Goal: Task Accomplishment & Management: Use online tool/utility

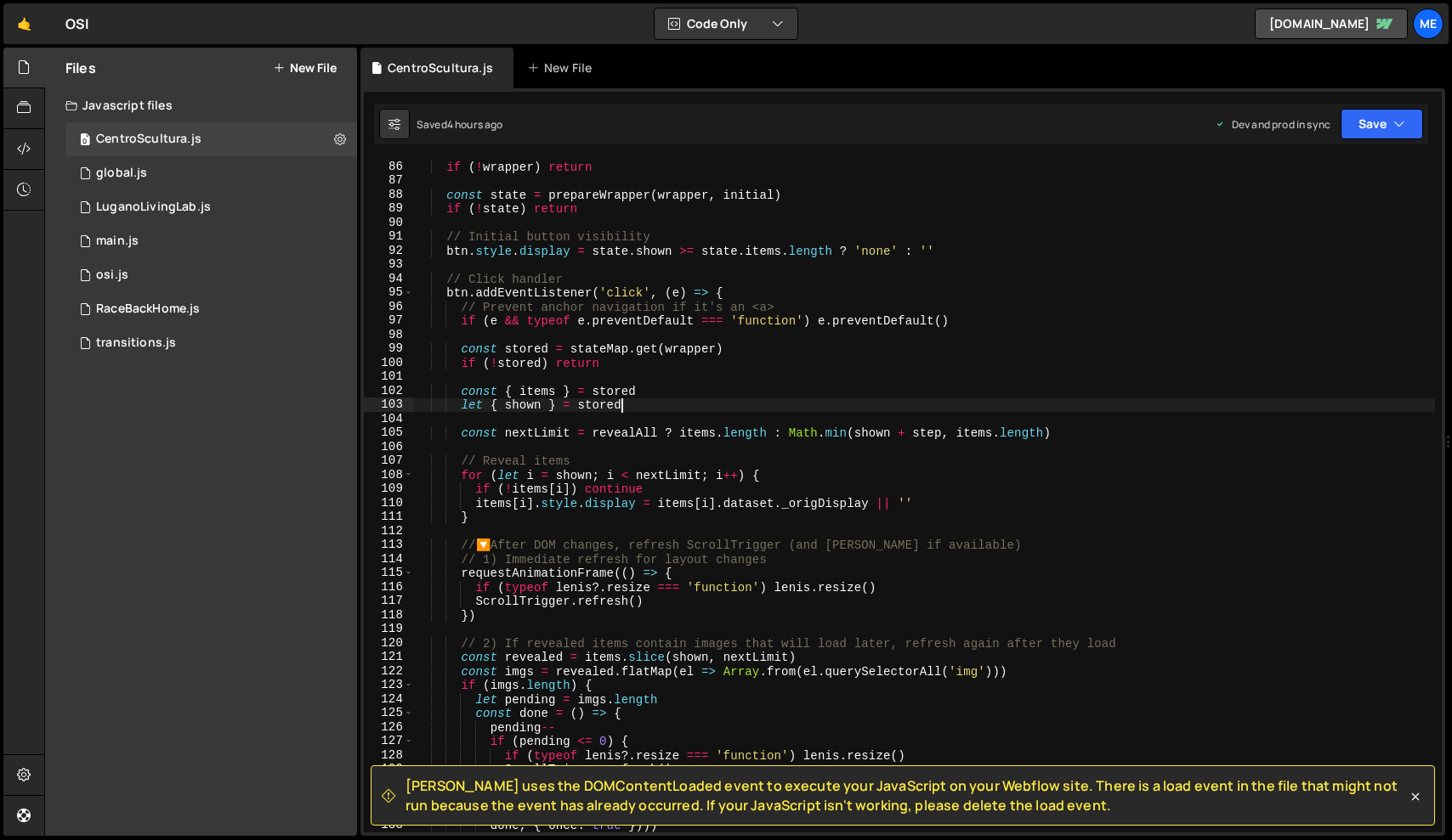
type textarea "})"
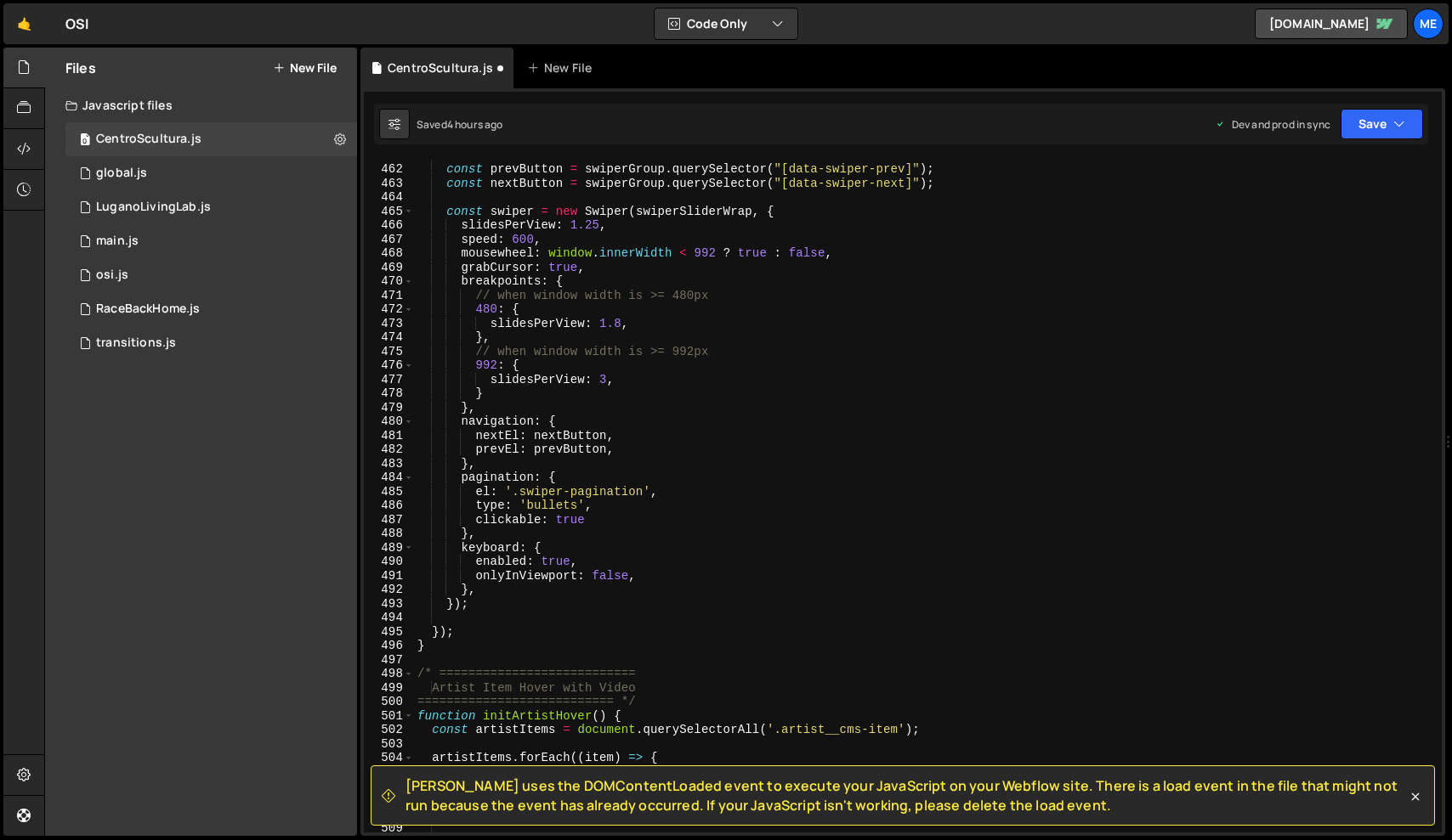
scroll to position [6393, 0]
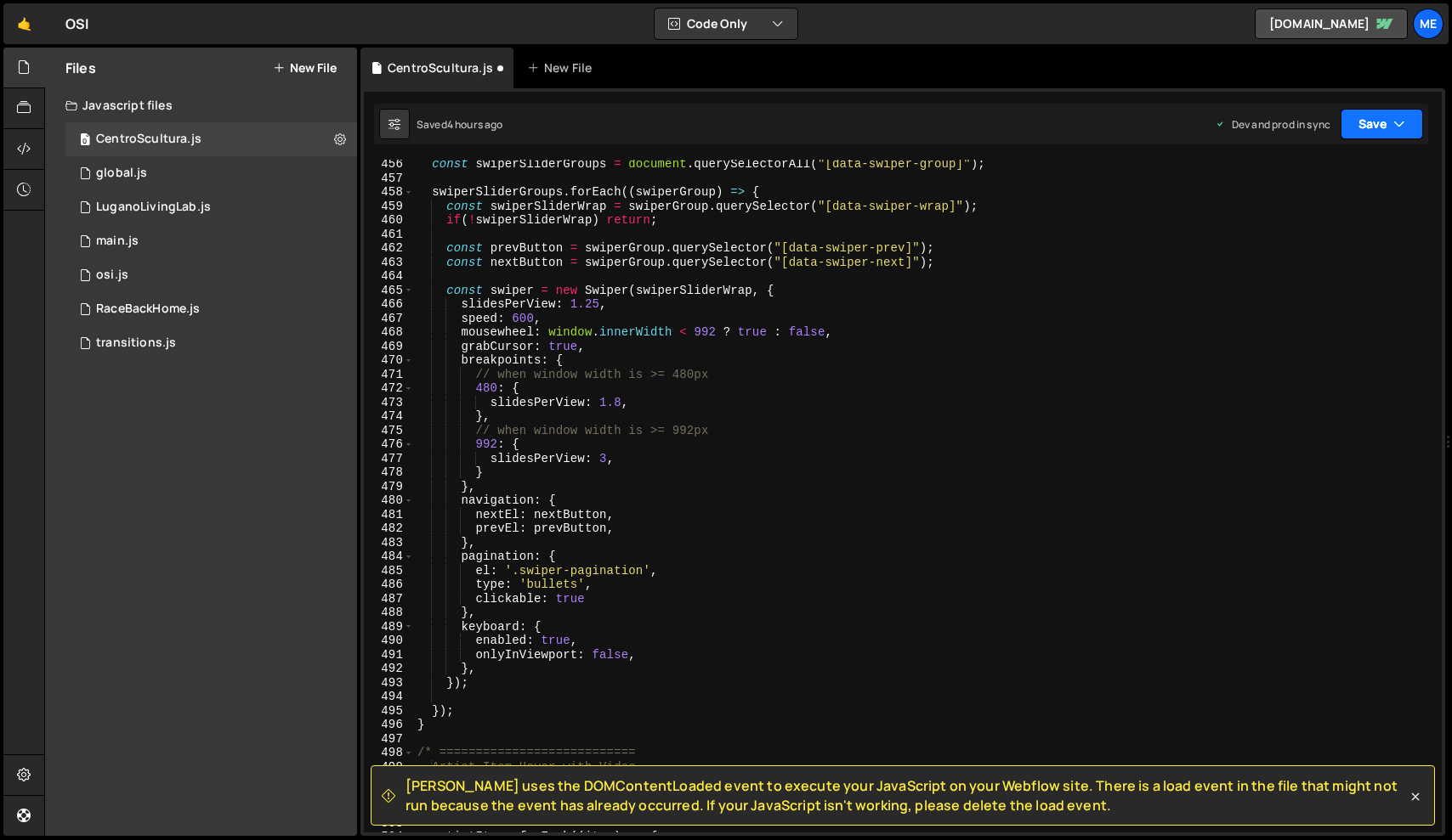
click at [1383, 129] on button "Save" at bounding box center [1382, 124] width 82 height 31
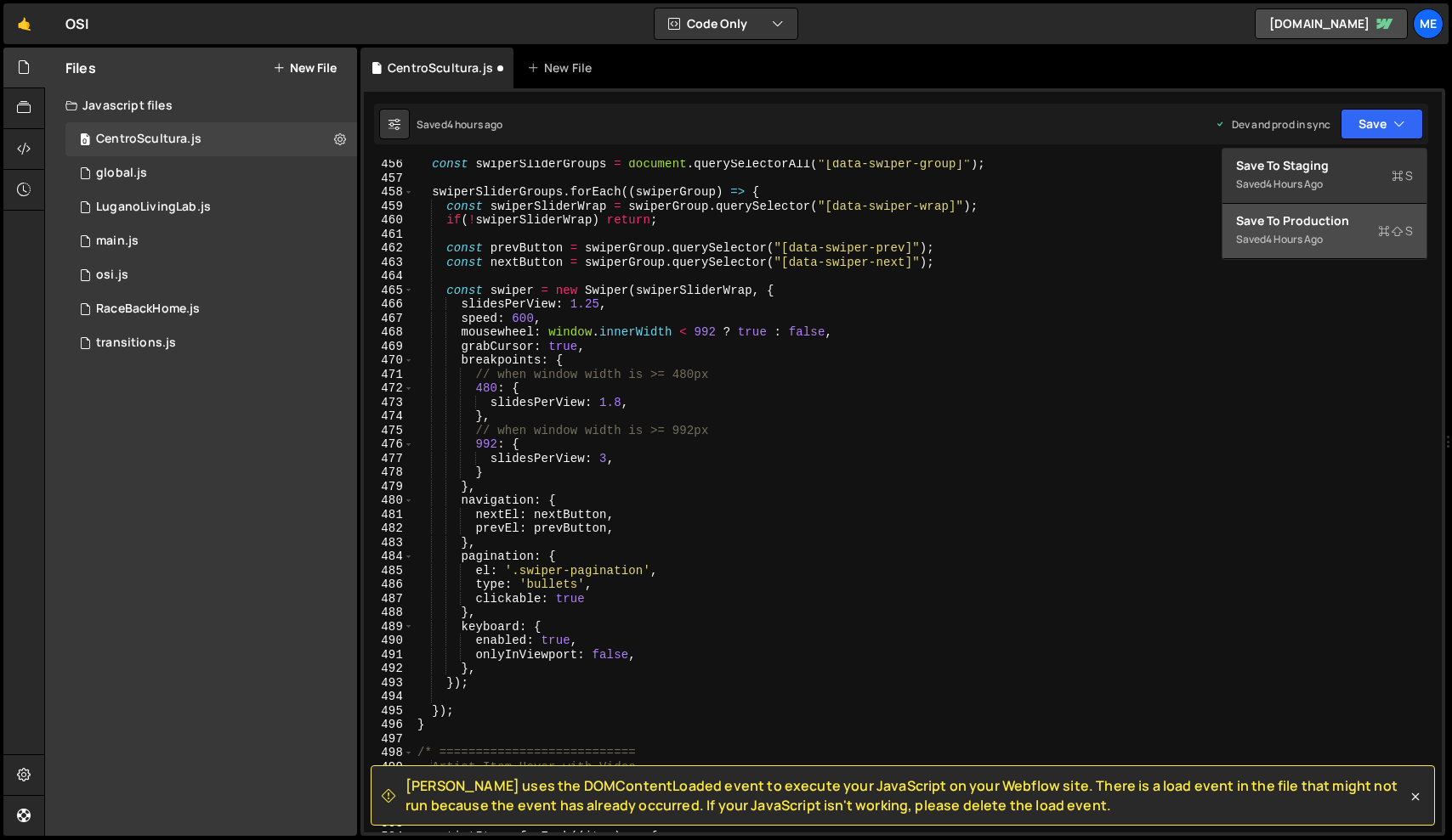
click at [1291, 230] on div "Saved 4 hours ago" at bounding box center [1324, 240] width 177 height 21
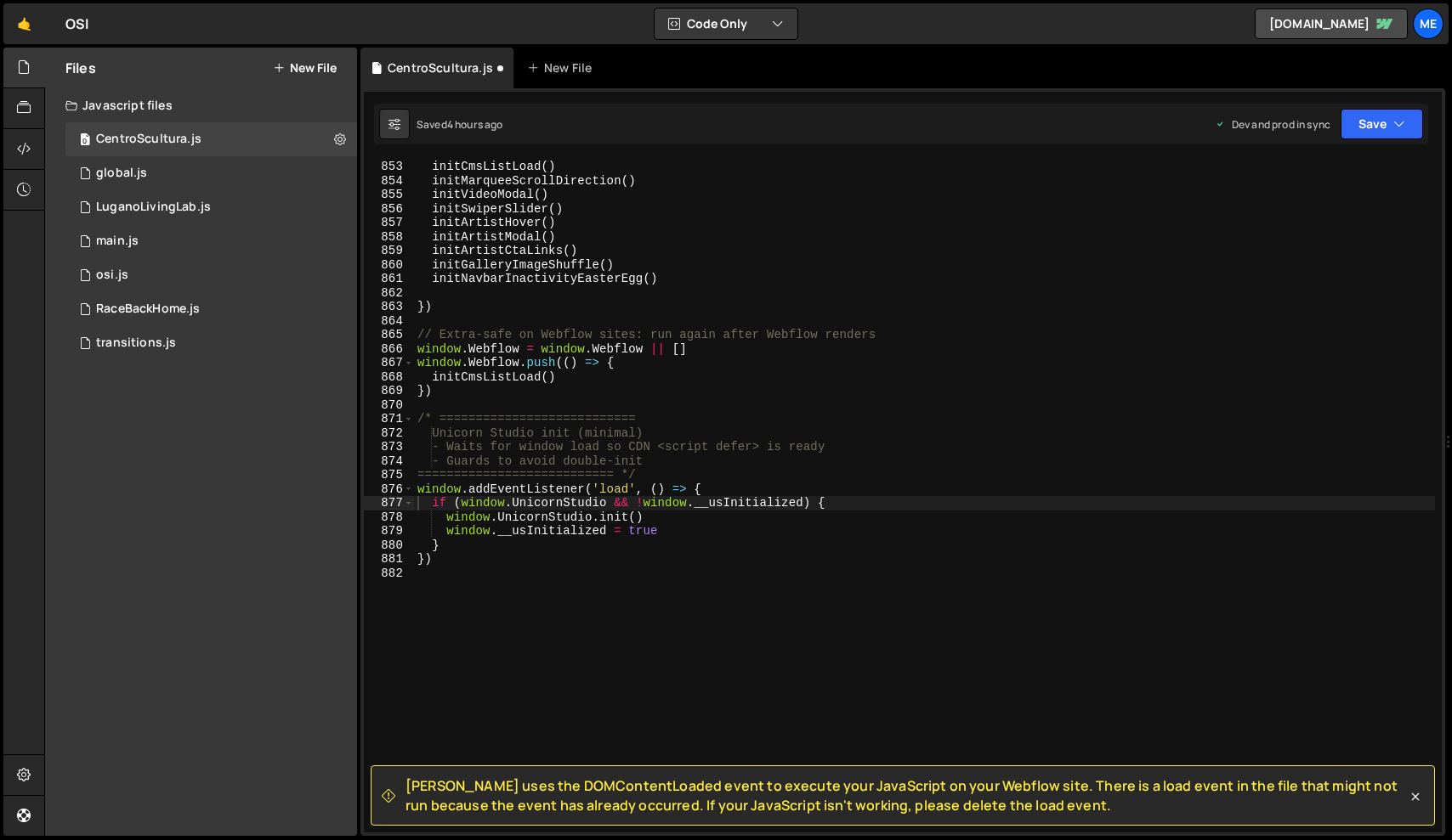
scroll to position [11943, 0]
click at [174, 312] on div "RaceBackHome.js" at bounding box center [148, 309] width 104 height 15
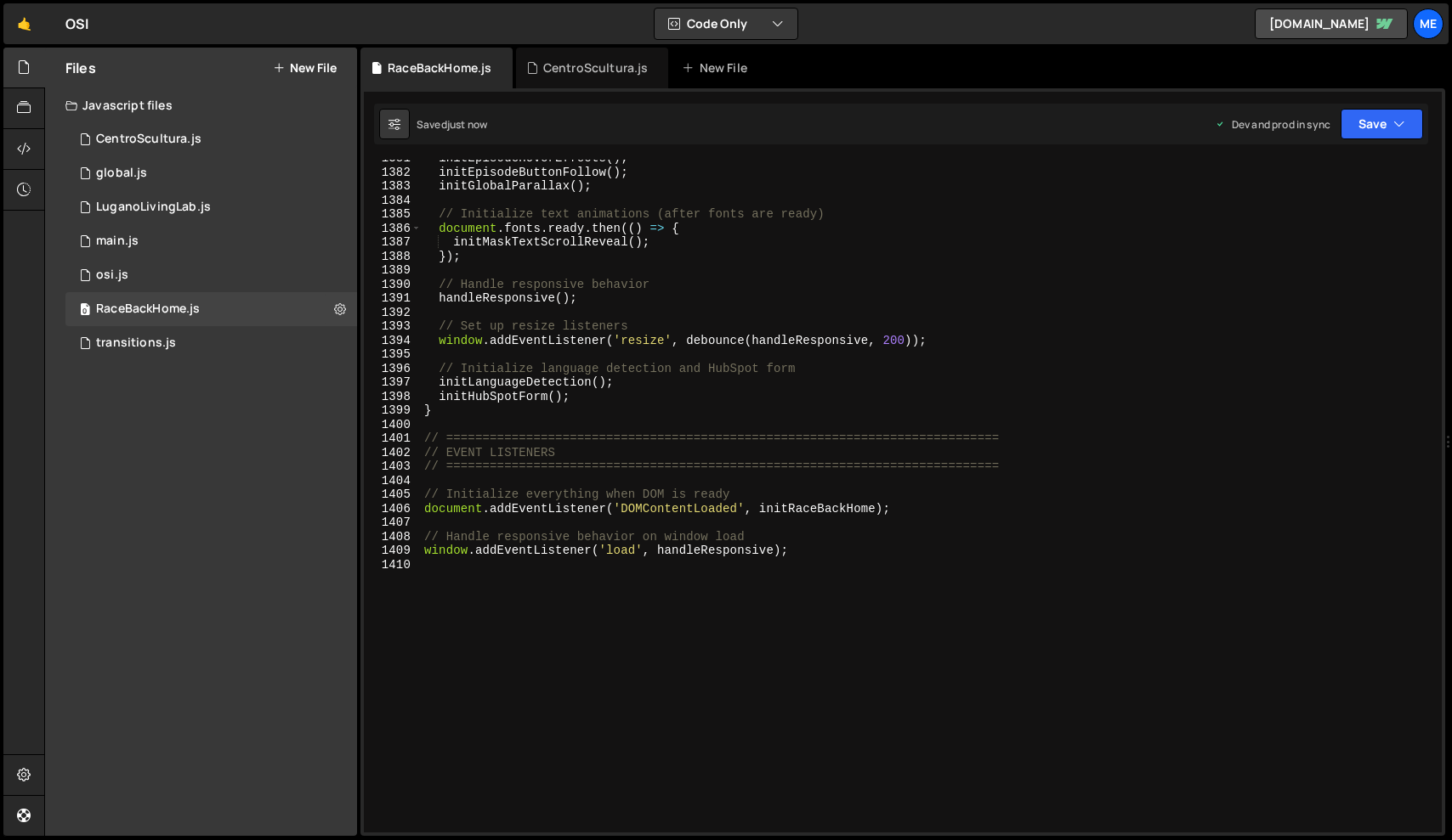
scroll to position [19422, 0]
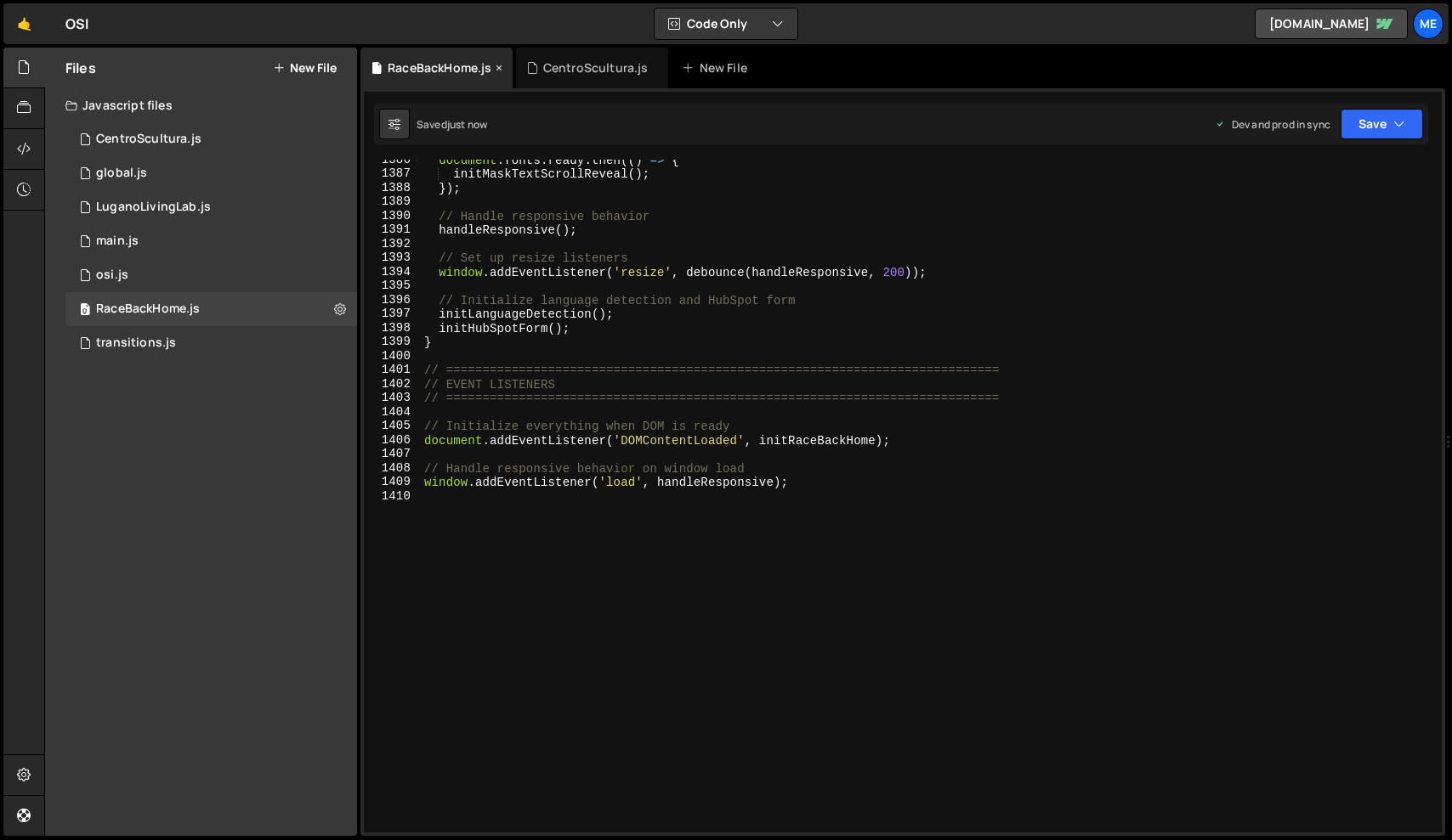
click at [496, 67] on icon at bounding box center [499, 68] width 12 height 17
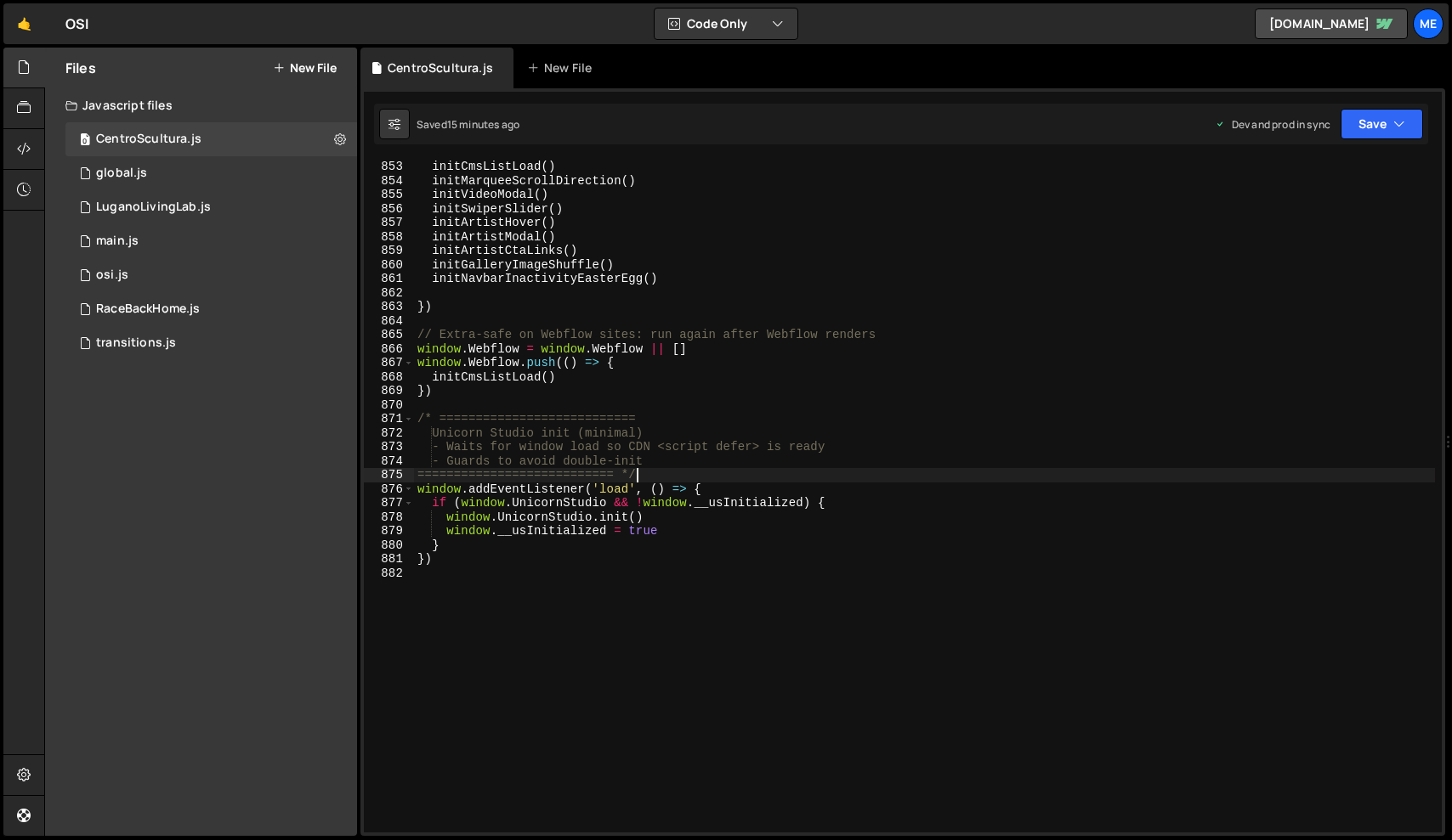
click at [686, 472] on div "initCmsListLoad ( ) initMarqueeScrollDirection ( ) initVideoModal ( ) initSwipe…" at bounding box center [925, 510] width 1021 height 701
type textarea "})"
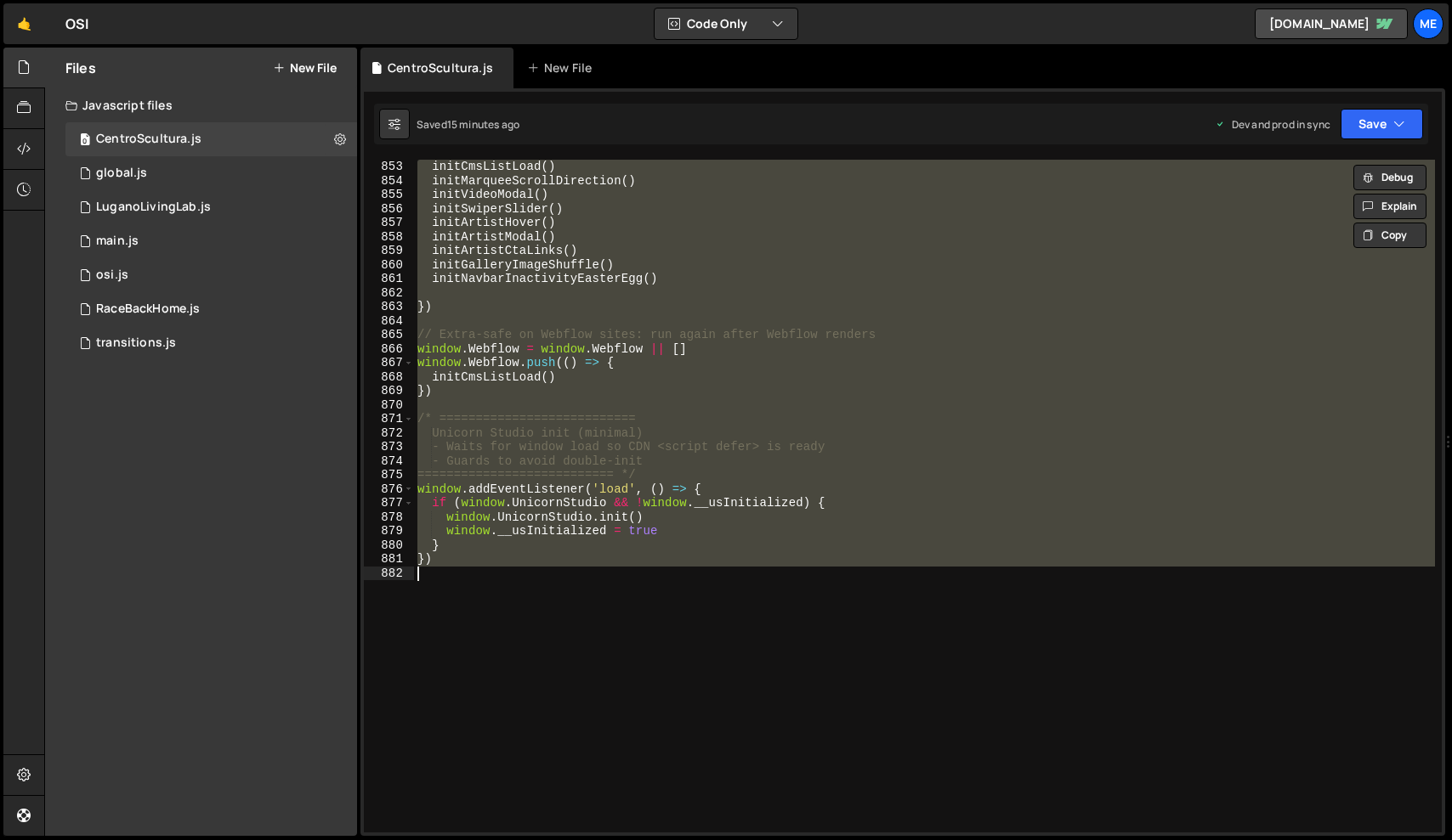
paste textarea
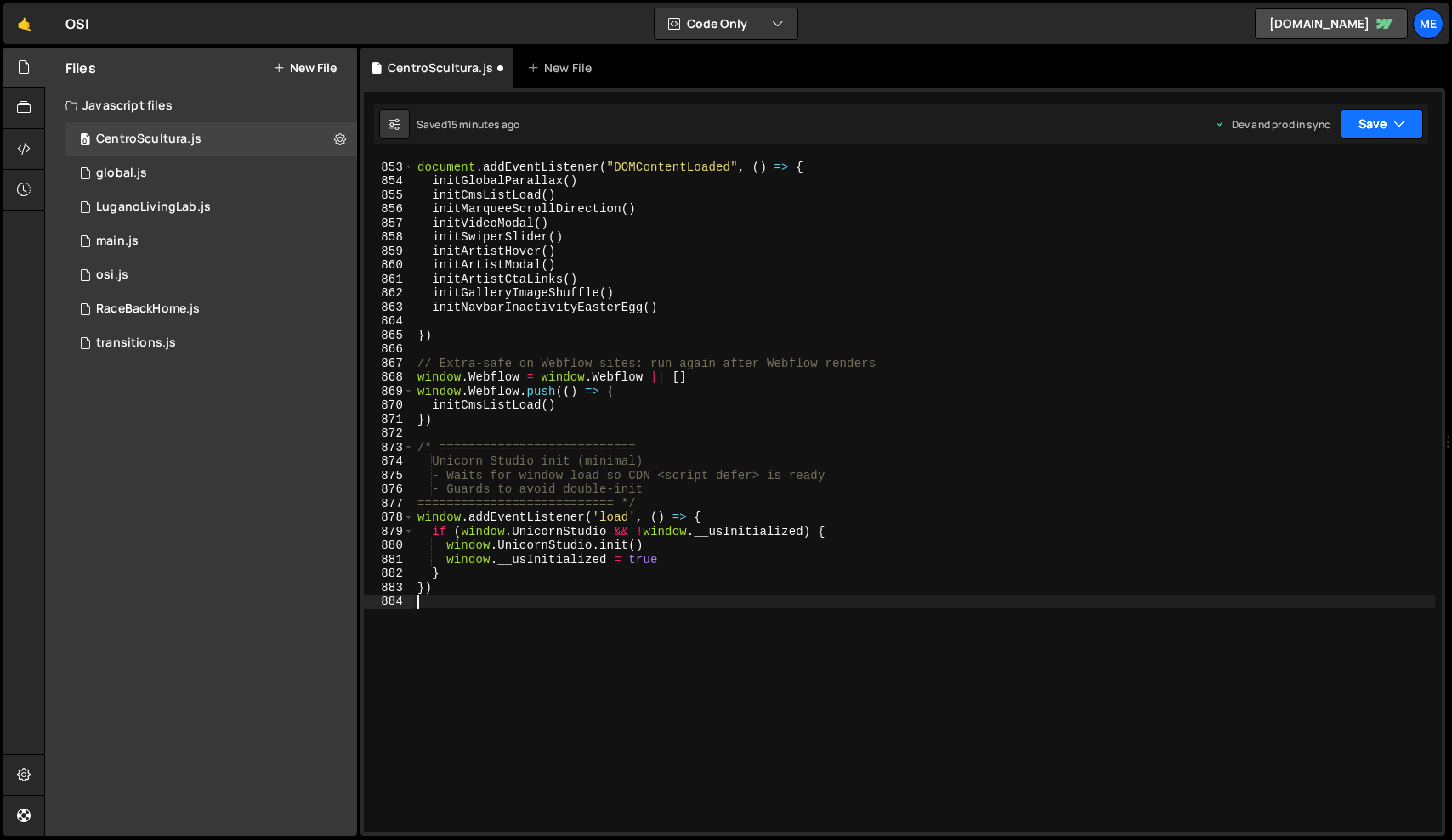
click at [1401, 129] on icon "button" at bounding box center [1399, 124] width 12 height 17
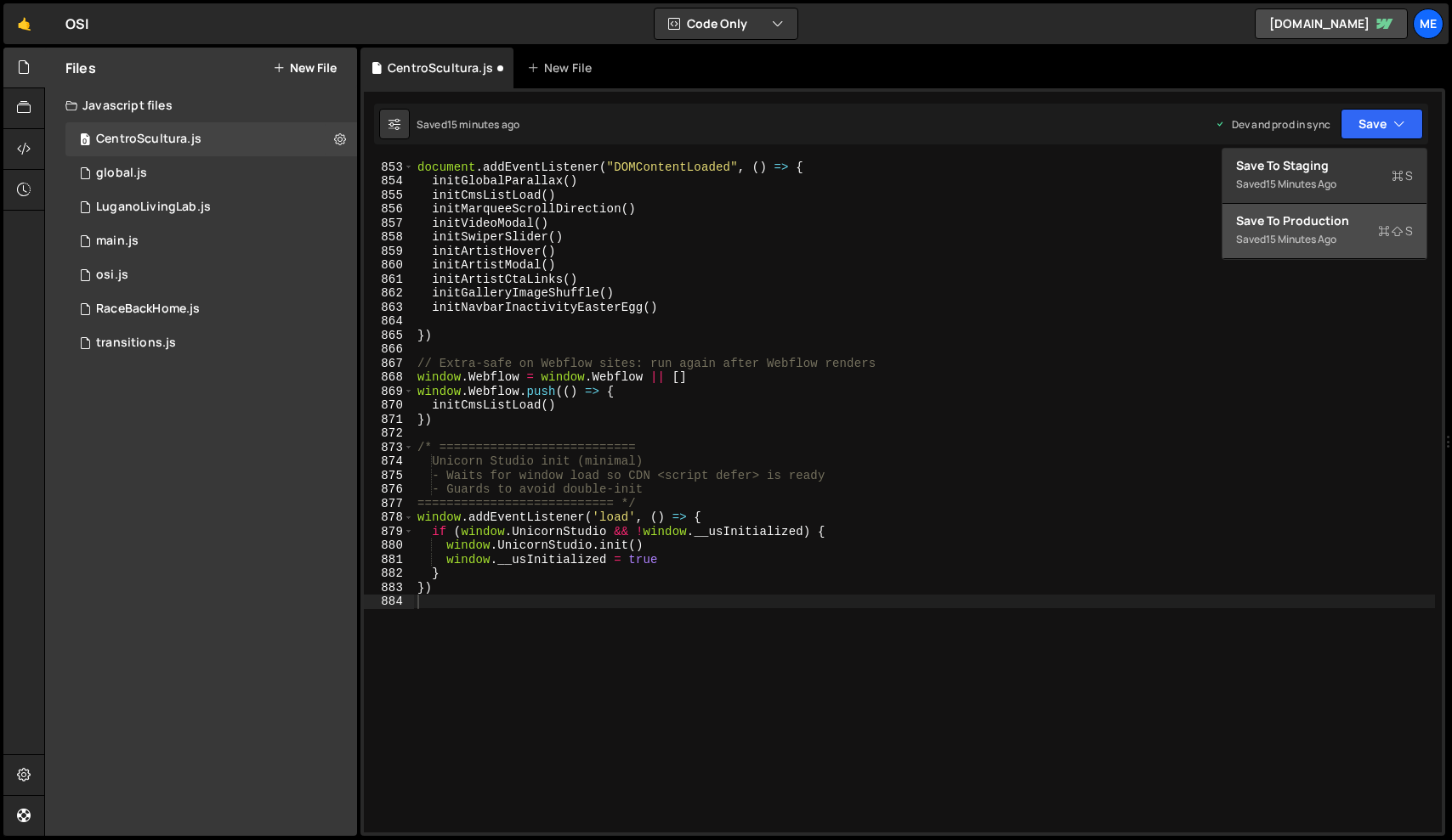
click at [1286, 247] on div "Saved 15 minutes ago" at bounding box center [1324, 240] width 177 height 21
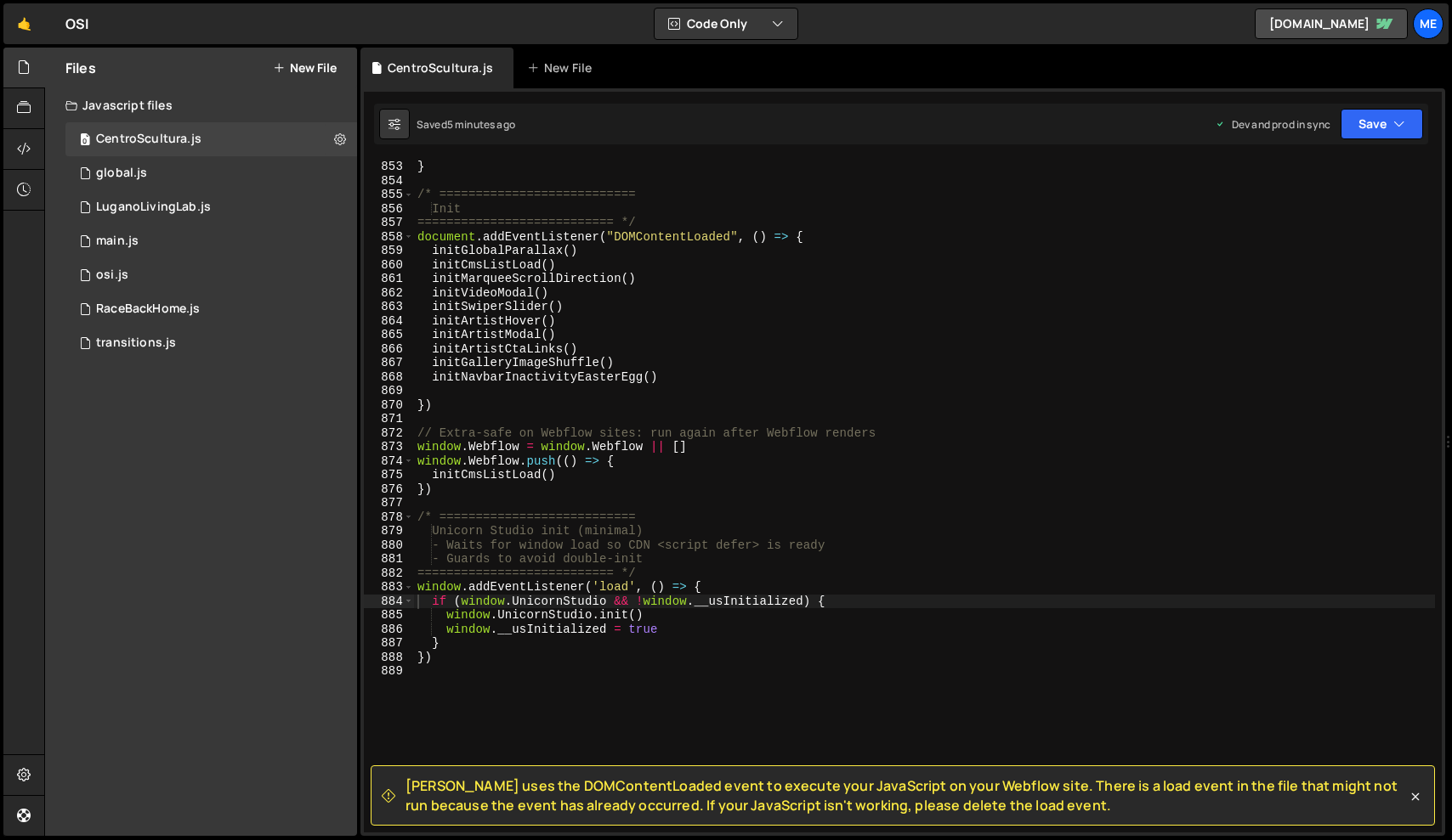
click at [798, 510] on div "} /* =========================== Init =========================== */ document .…" at bounding box center [925, 510] width 1021 height 701
type textarea "})"
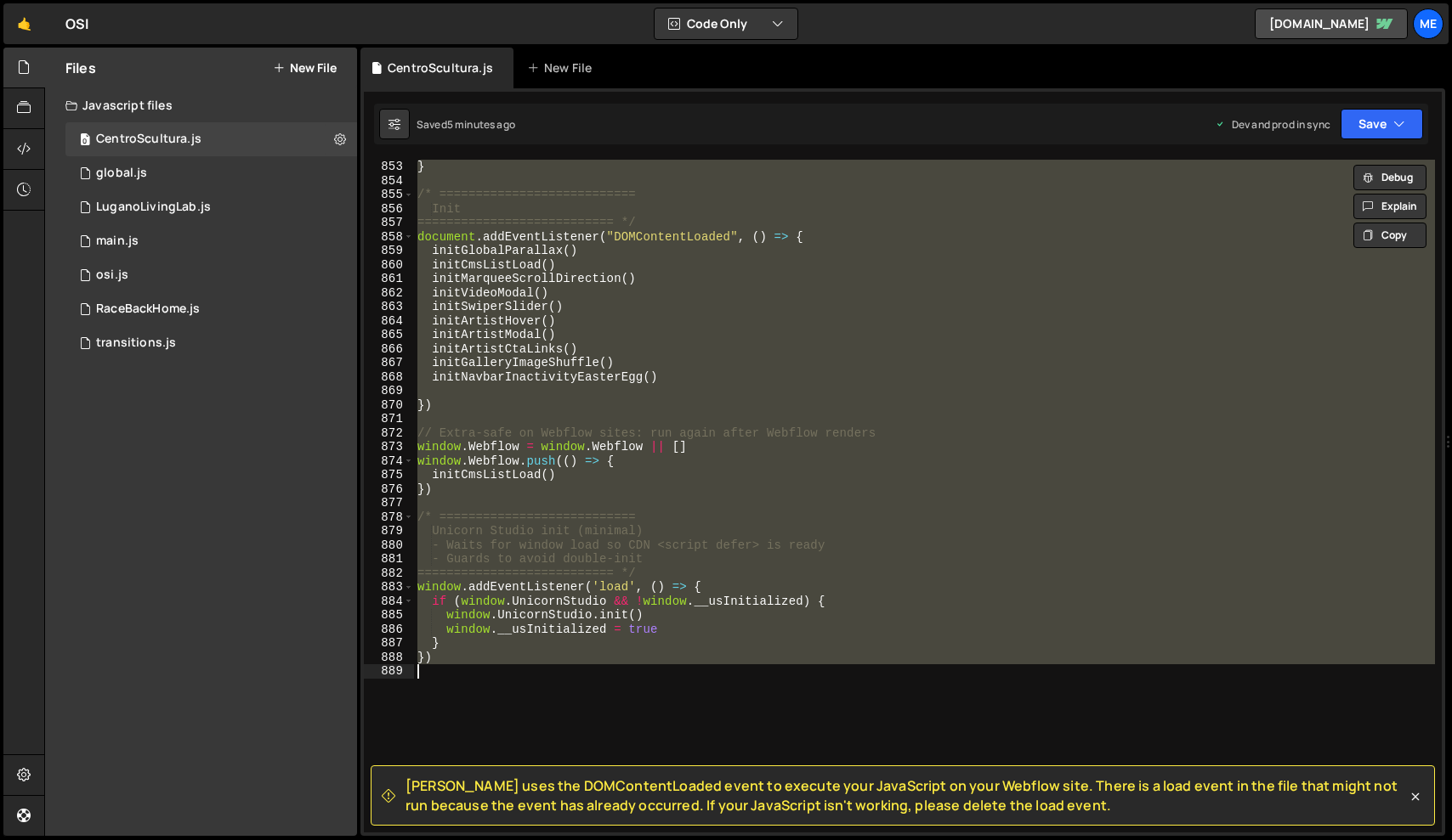
paste textarea
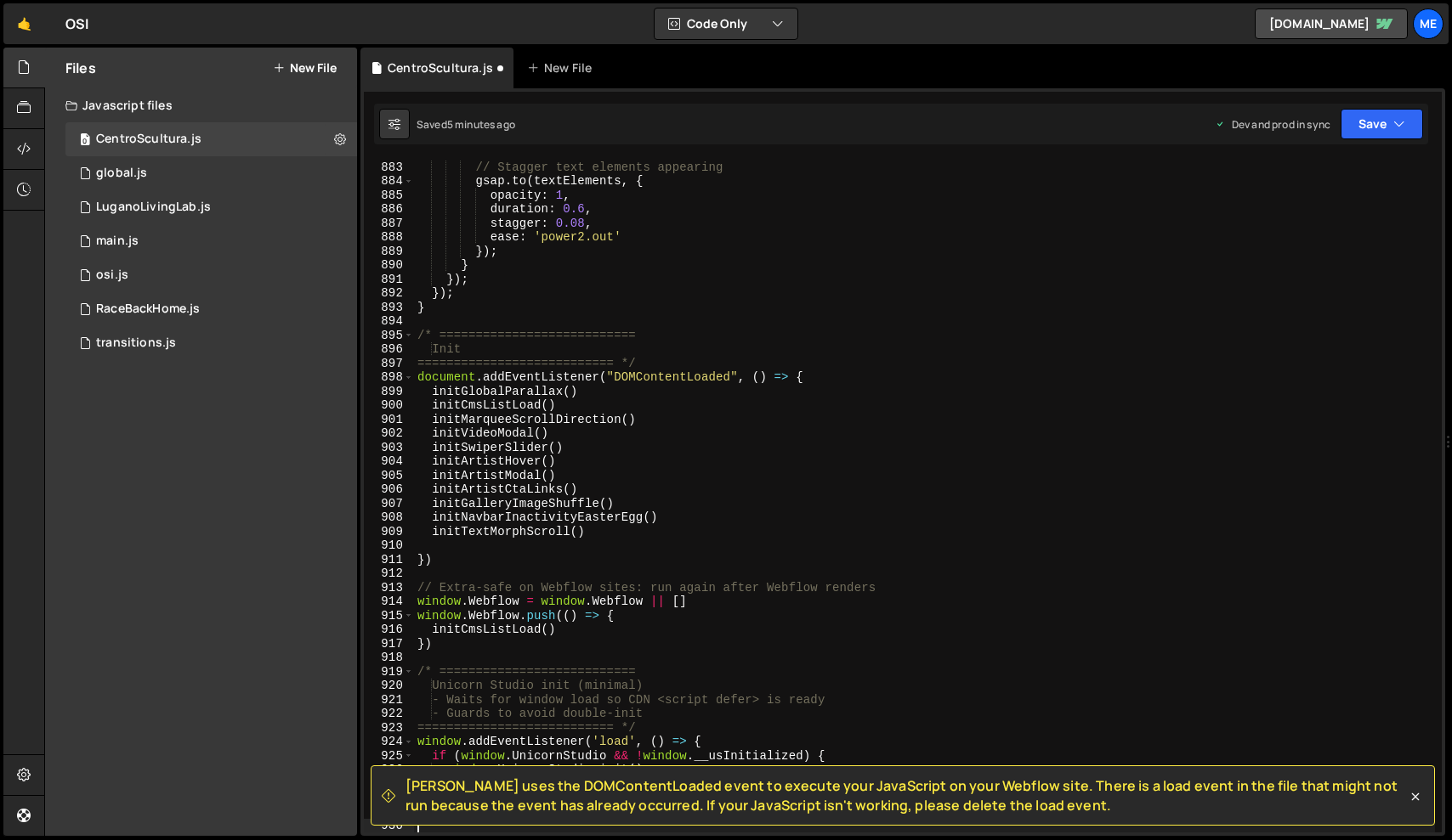
scroll to position [12377, 0]
click at [1373, 126] on button "Save" at bounding box center [1382, 124] width 82 height 31
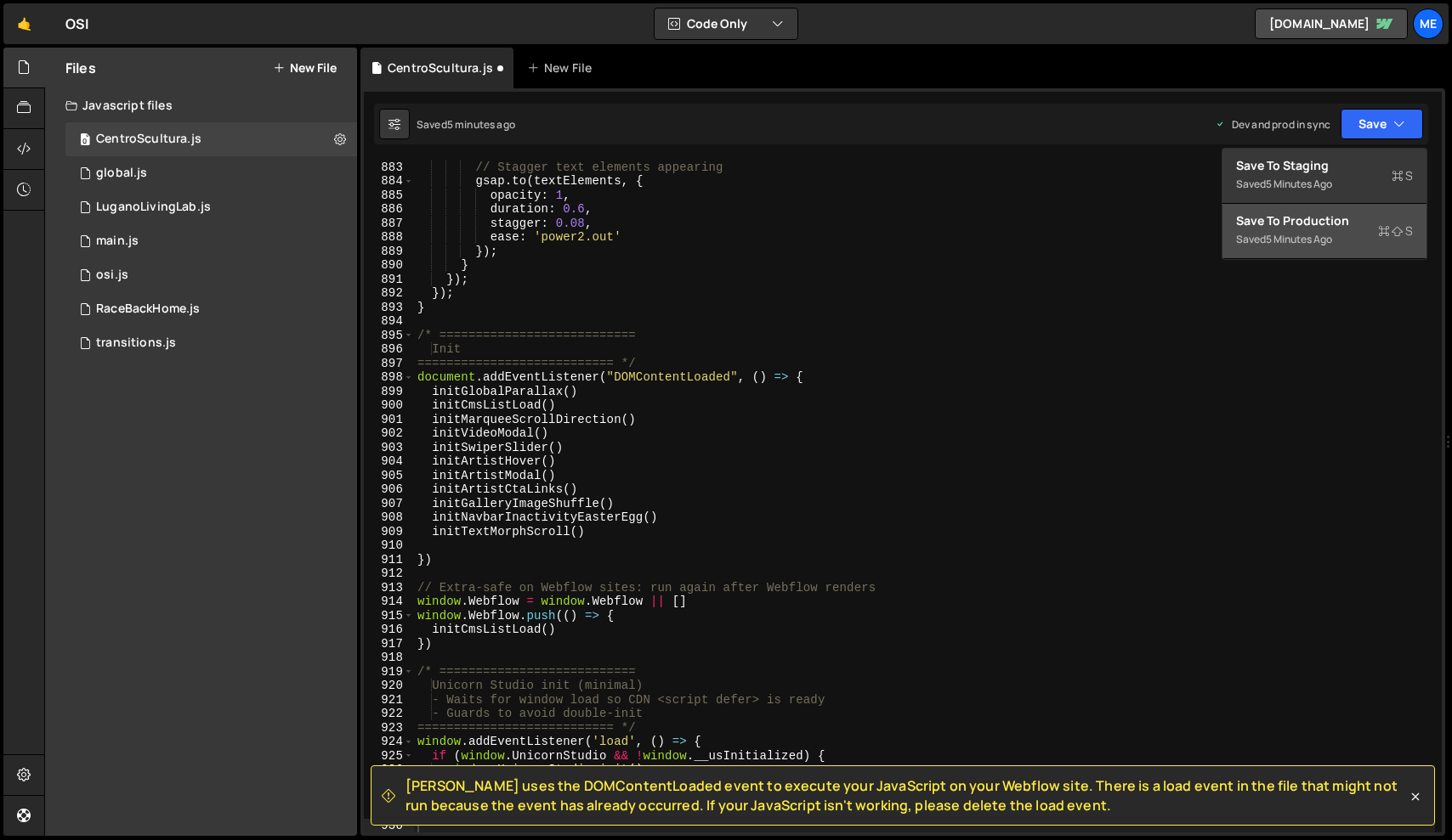
click at [1326, 231] on div "Saved 5 minutes ago" at bounding box center [1324, 240] width 177 height 21
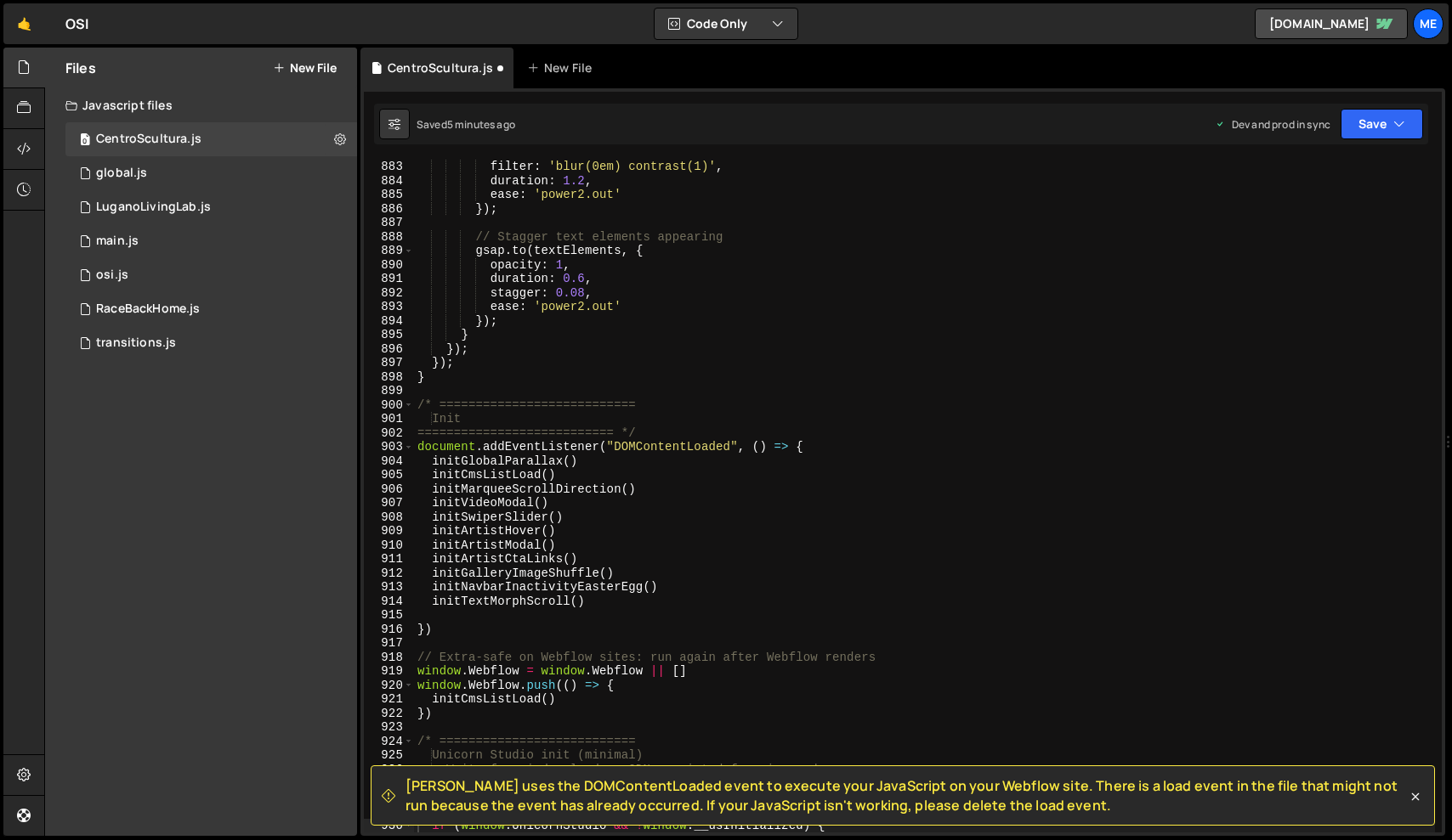
scroll to position [12363, 0]
click at [798, 500] on div "filter : 'blur(0em) contrast(1)' , duration : 1.2 , ease : 'power2.out' }) ; //…" at bounding box center [925, 510] width 1021 height 701
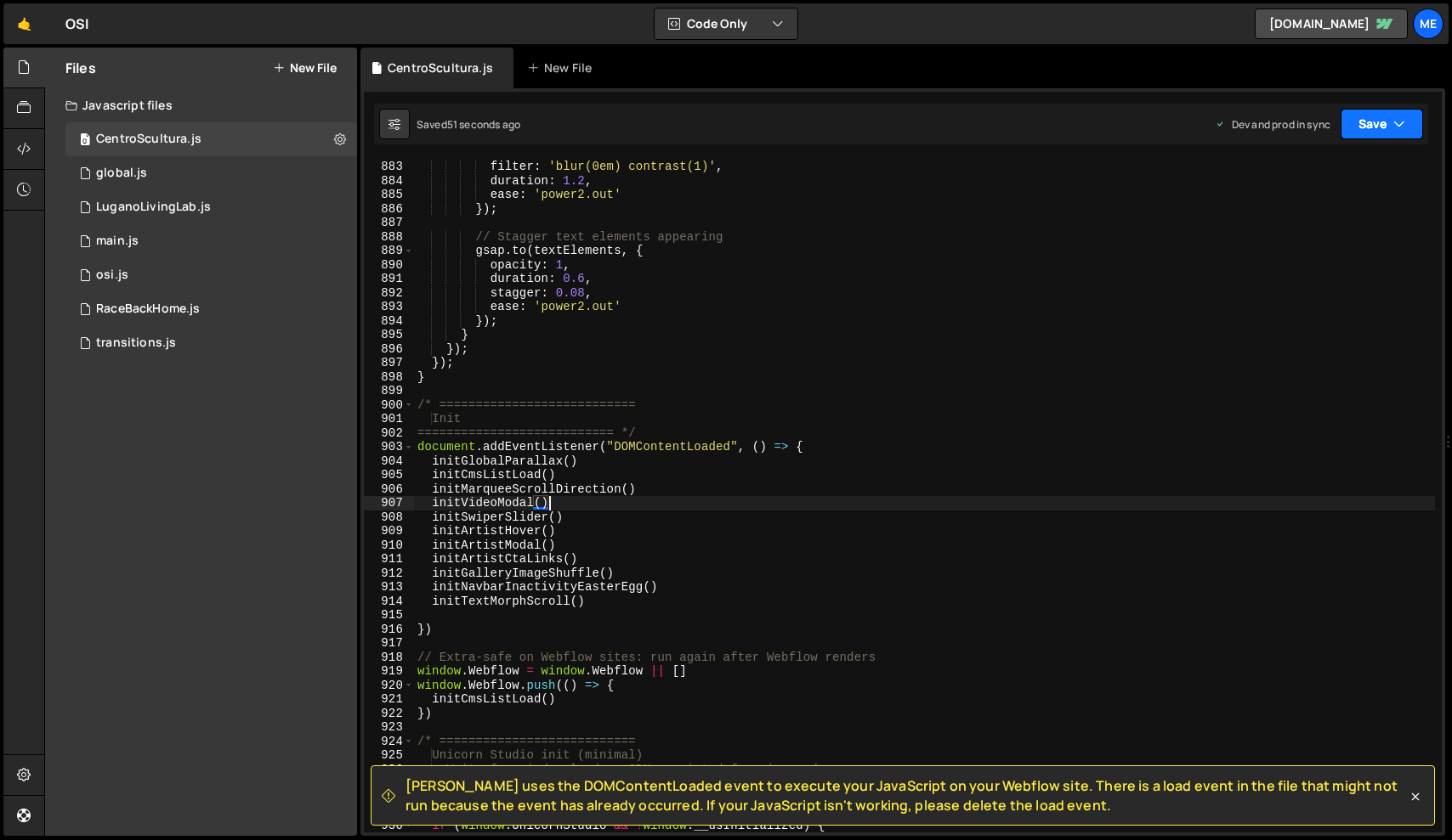
click at [1371, 120] on button "Save" at bounding box center [1382, 124] width 82 height 31
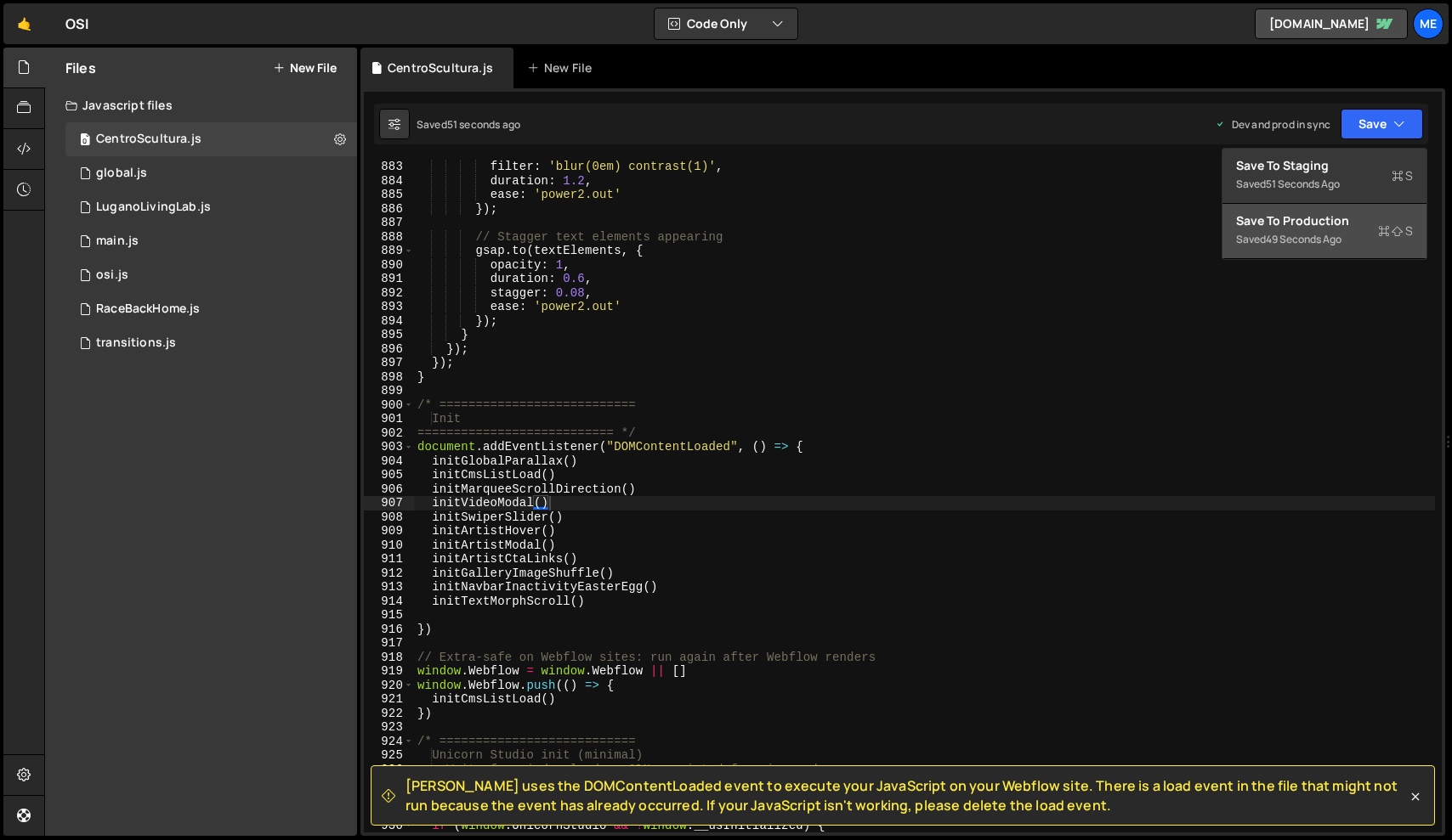
click at [1286, 241] on div "49 seconds ago" at bounding box center [1304, 239] width 75 height 15
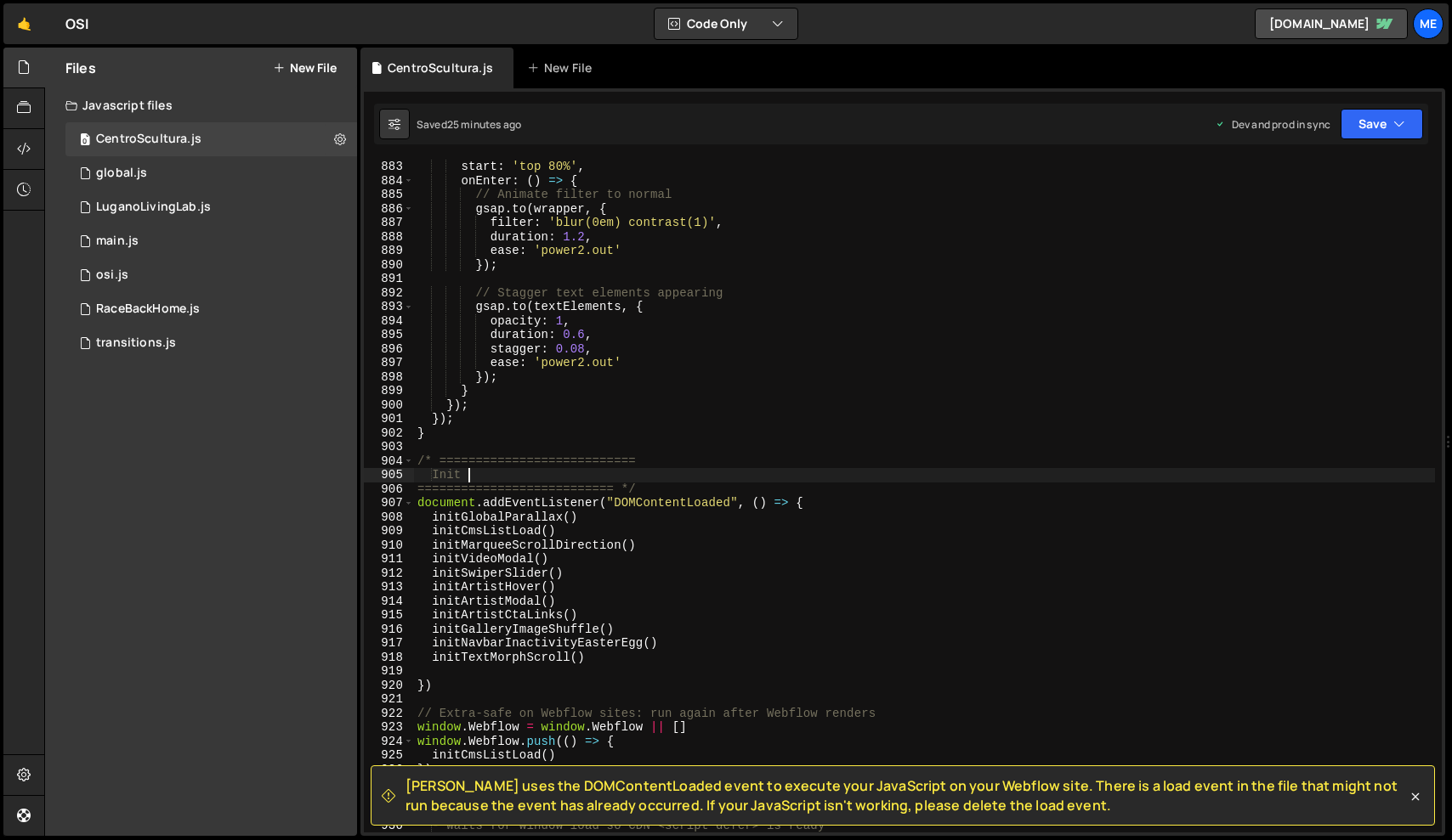
click at [604, 473] on div "start : 'top 80%' , onEnter : ( ) => { // Animate filter to normal gsap . to ( …" at bounding box center [925, 510] width 1021 height 701
type textarea "})"
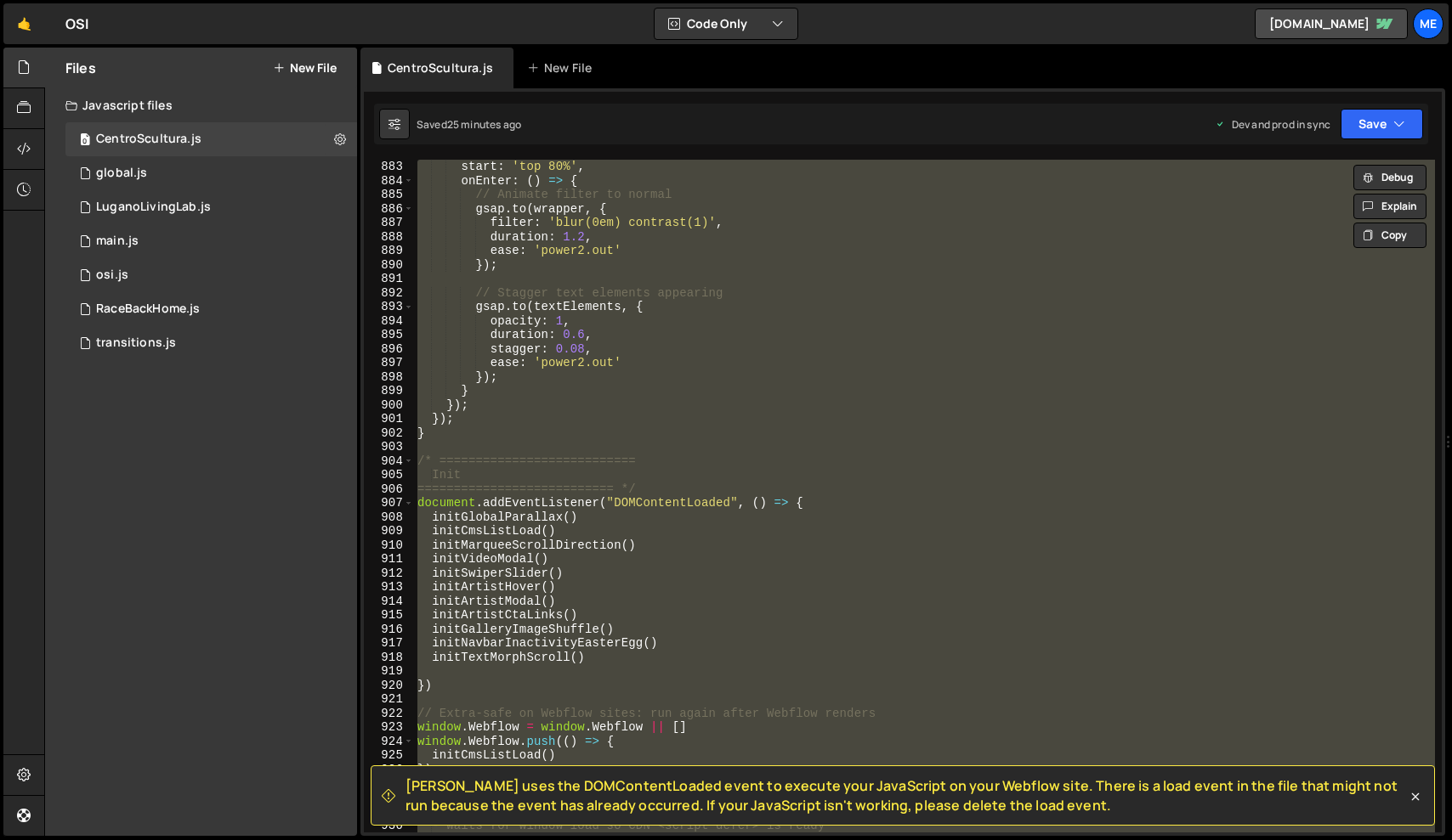
paste textarea
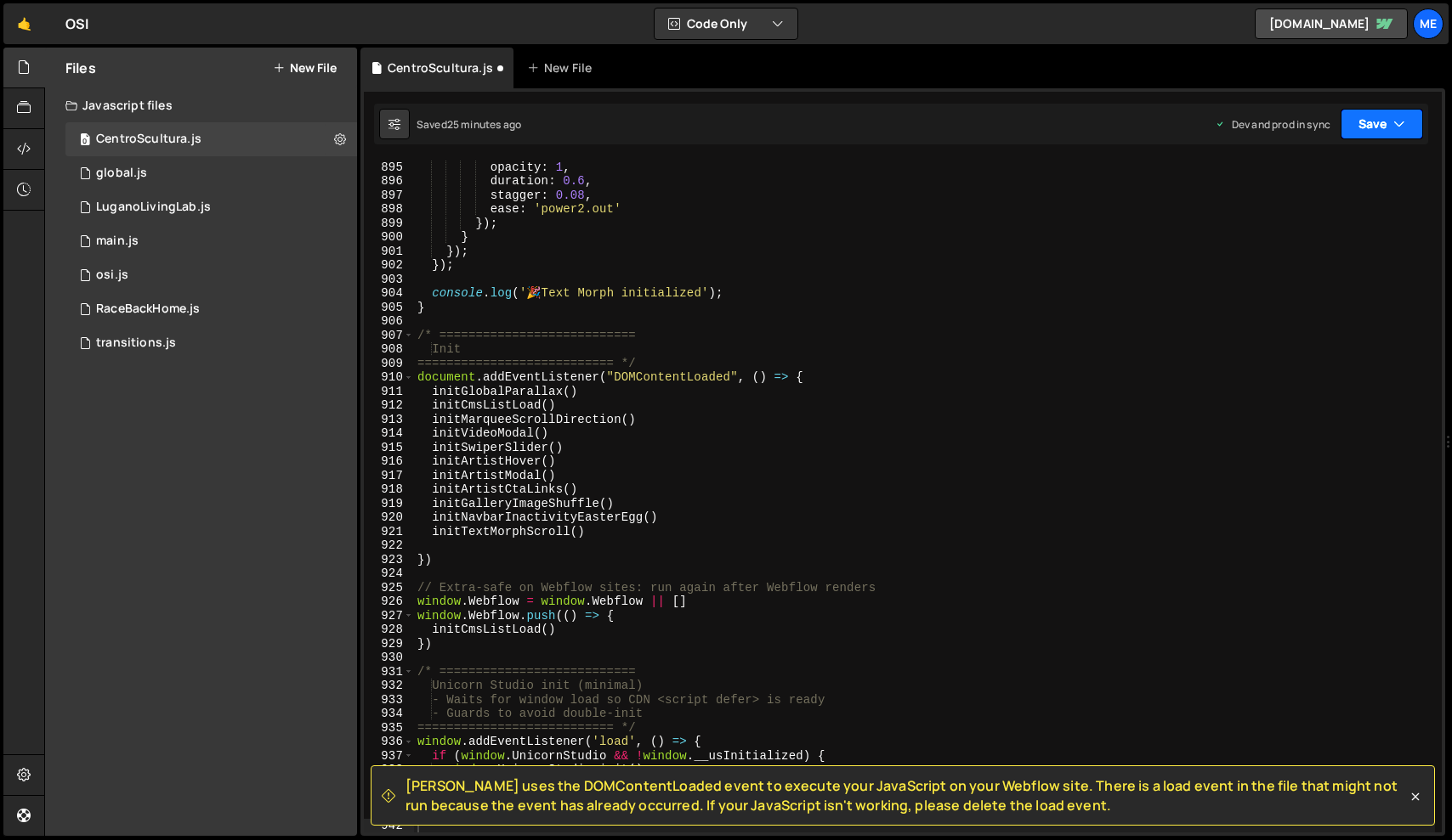
click at [1371, 126] on button "Save" at bounding box center [1382, 124] width 82 height 31
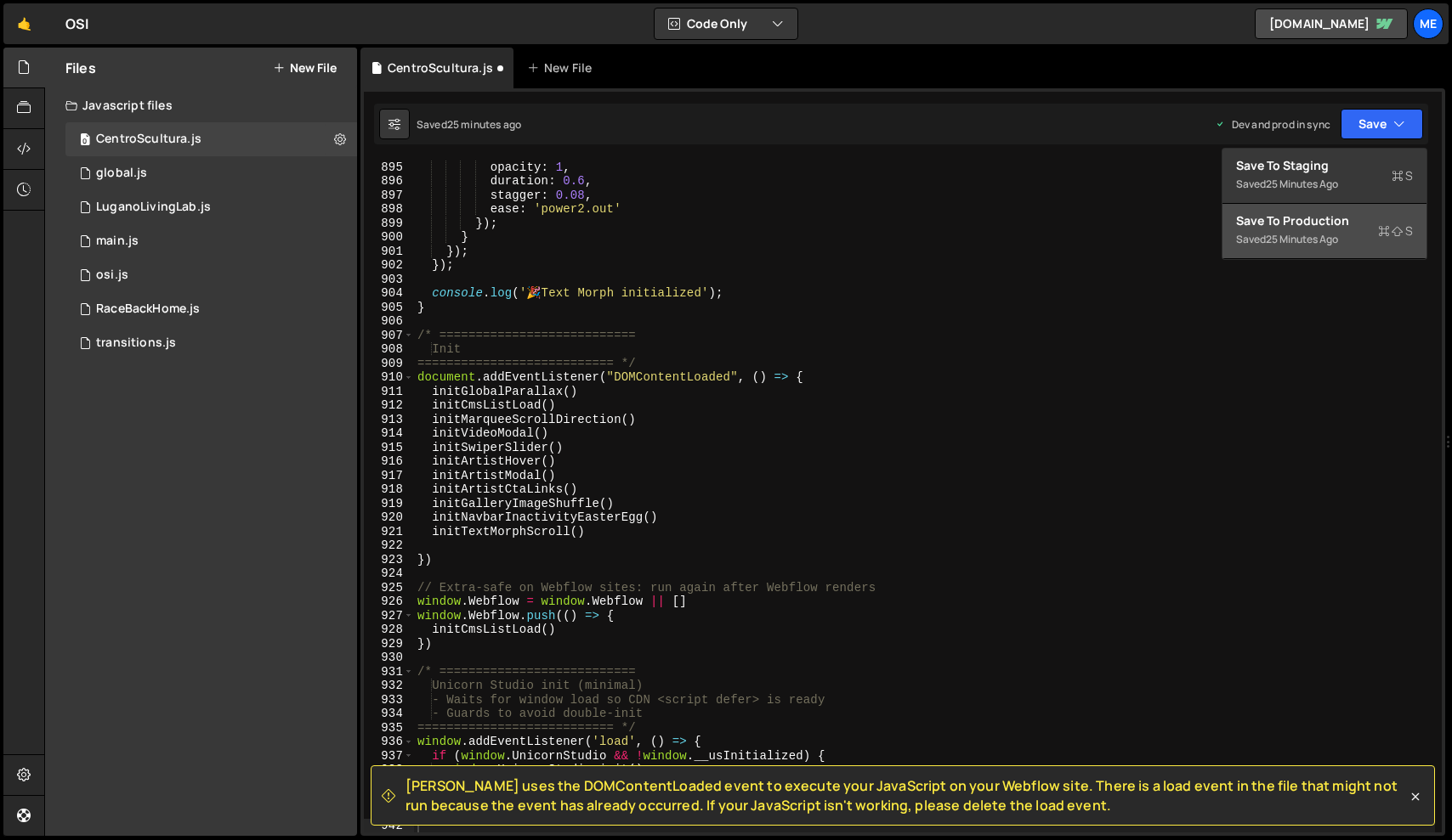
click at [1315, 248] on div "Saved 25 minutes ago" at bounding box center [1324, 240] width 177 height 21
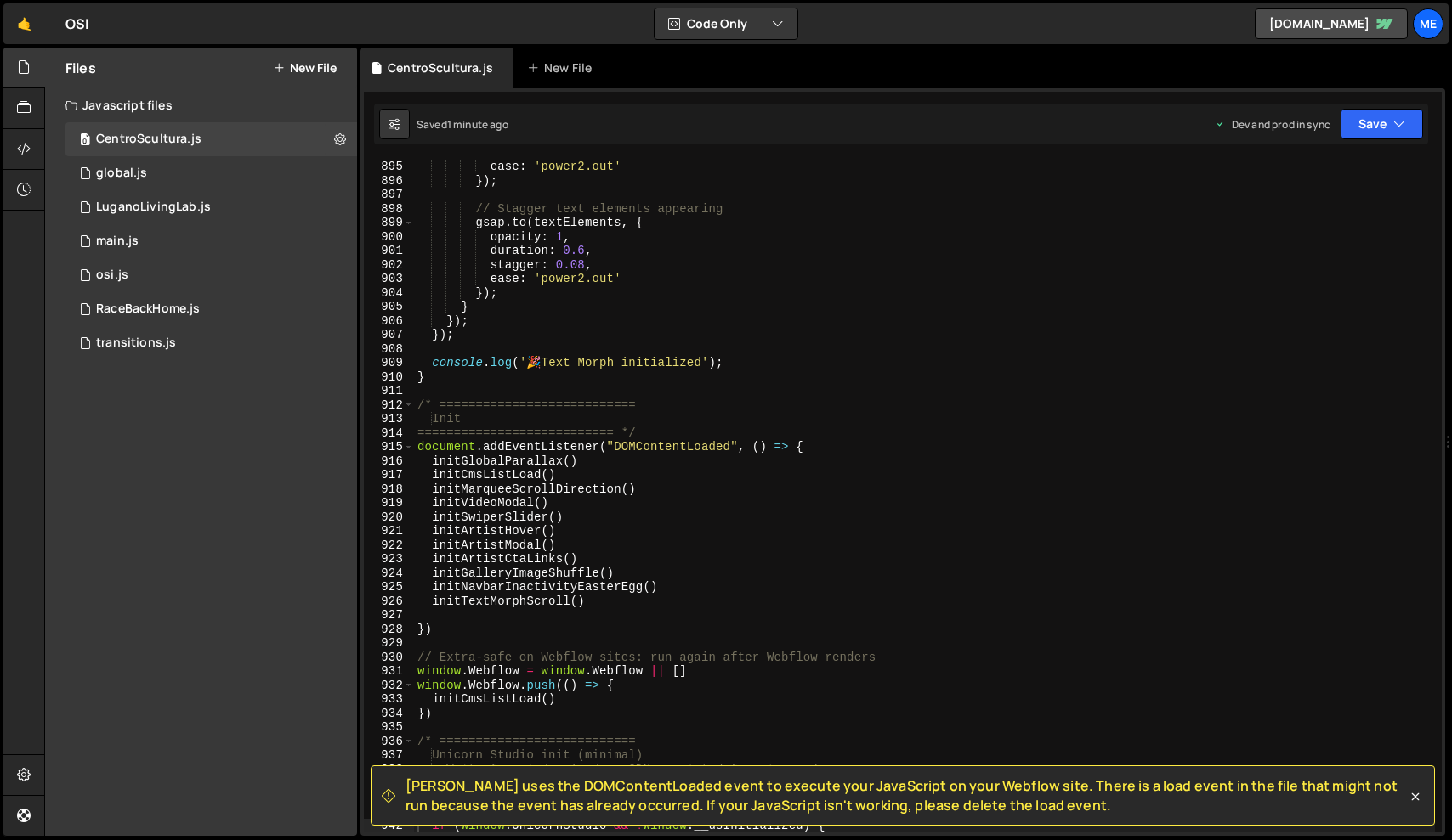
click at [781, 522] on div "ease : 'power2.out' }) ; // Stagger text elements appearing gsap . to ( textEle…" at bounding box center [925, 510] width 1021 height 701
type textarea "})"
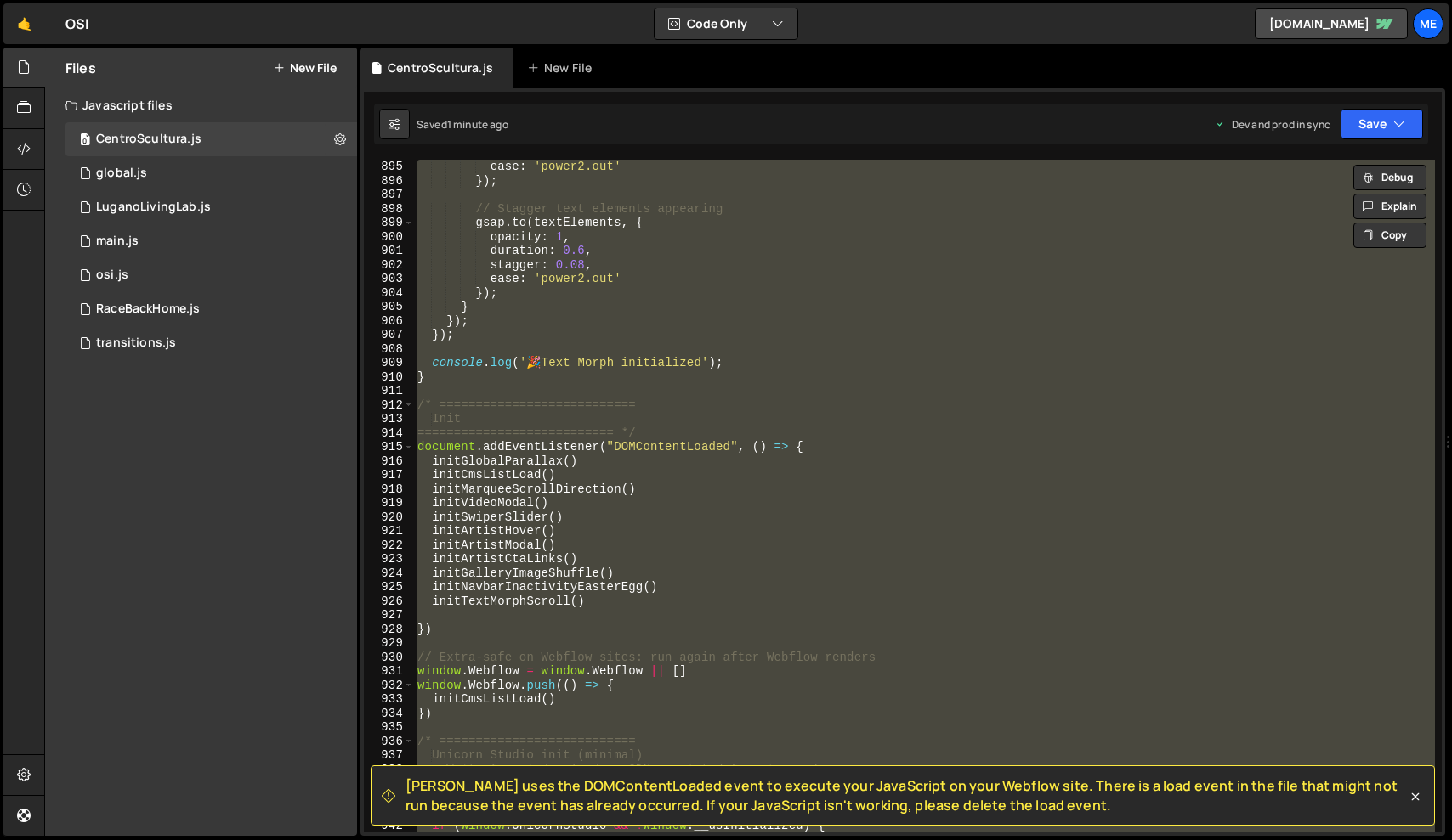
paste textarea
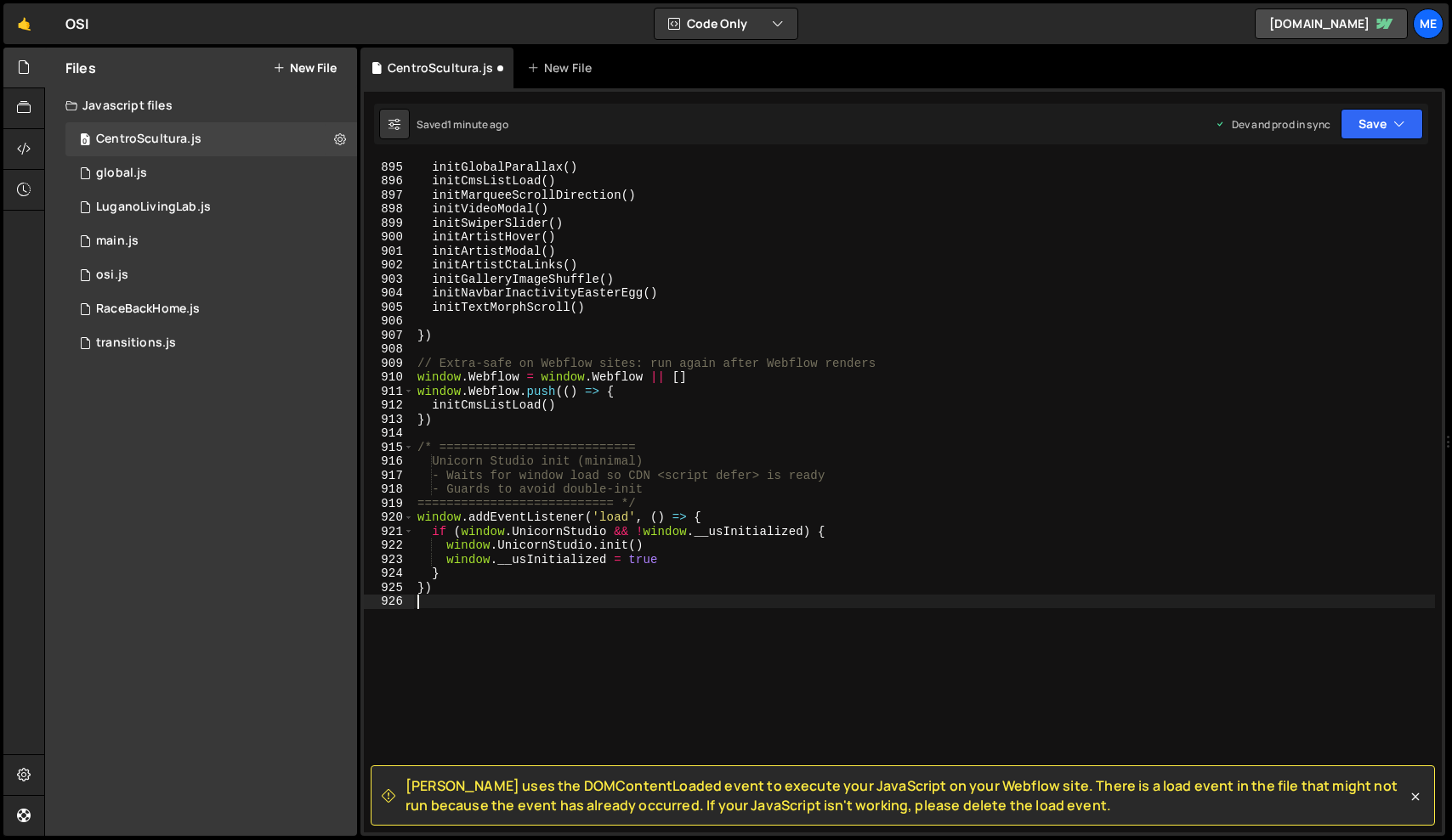
scroll to position [12545, 0]
click at [1407, 124] on button "Save" at bounding box center [1382, 124] width 82 height 31
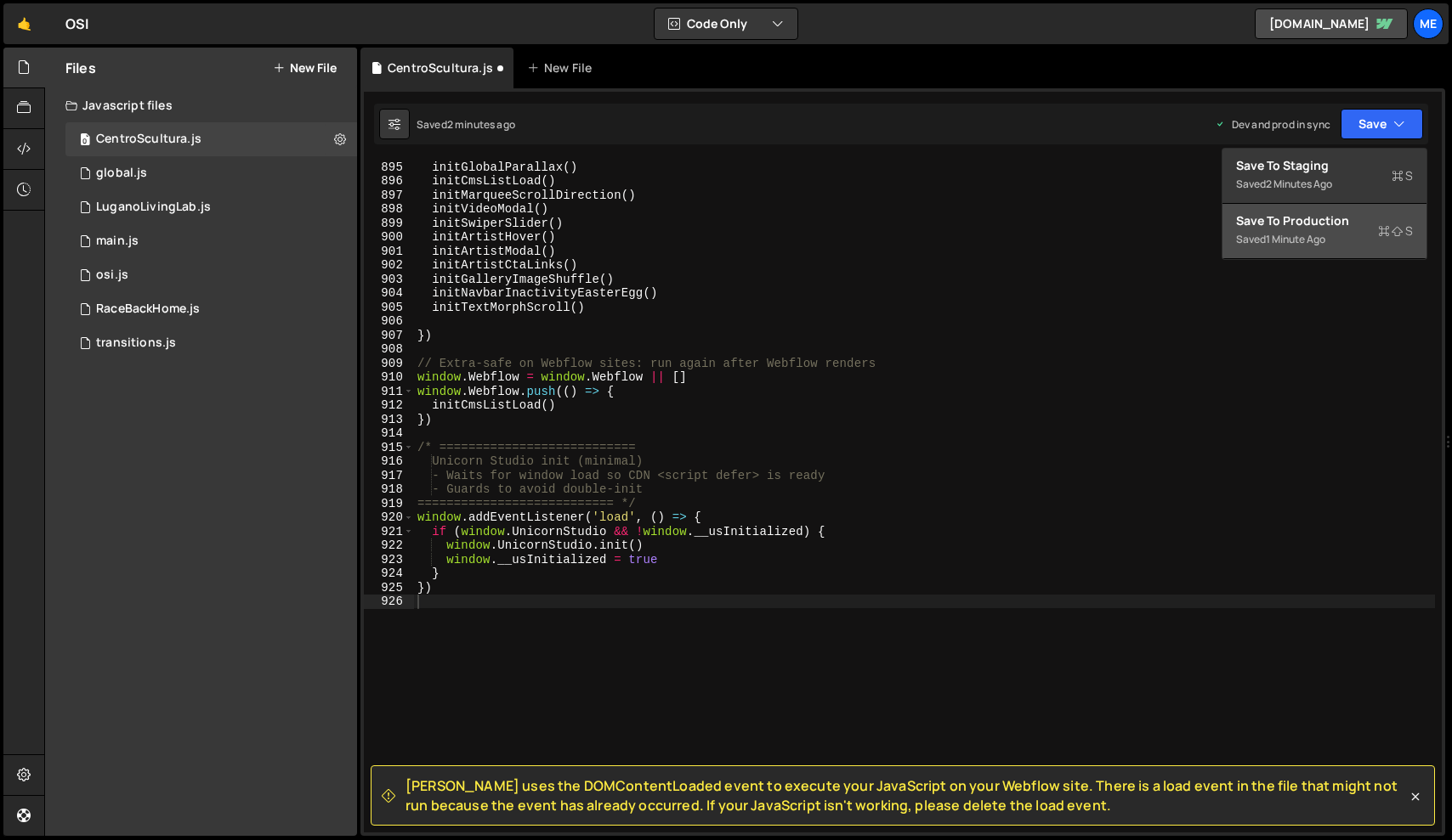
click at [1291, 247] on div "Saved 1 minute ago" at bounding box center [1324, 240] width 177 height 21
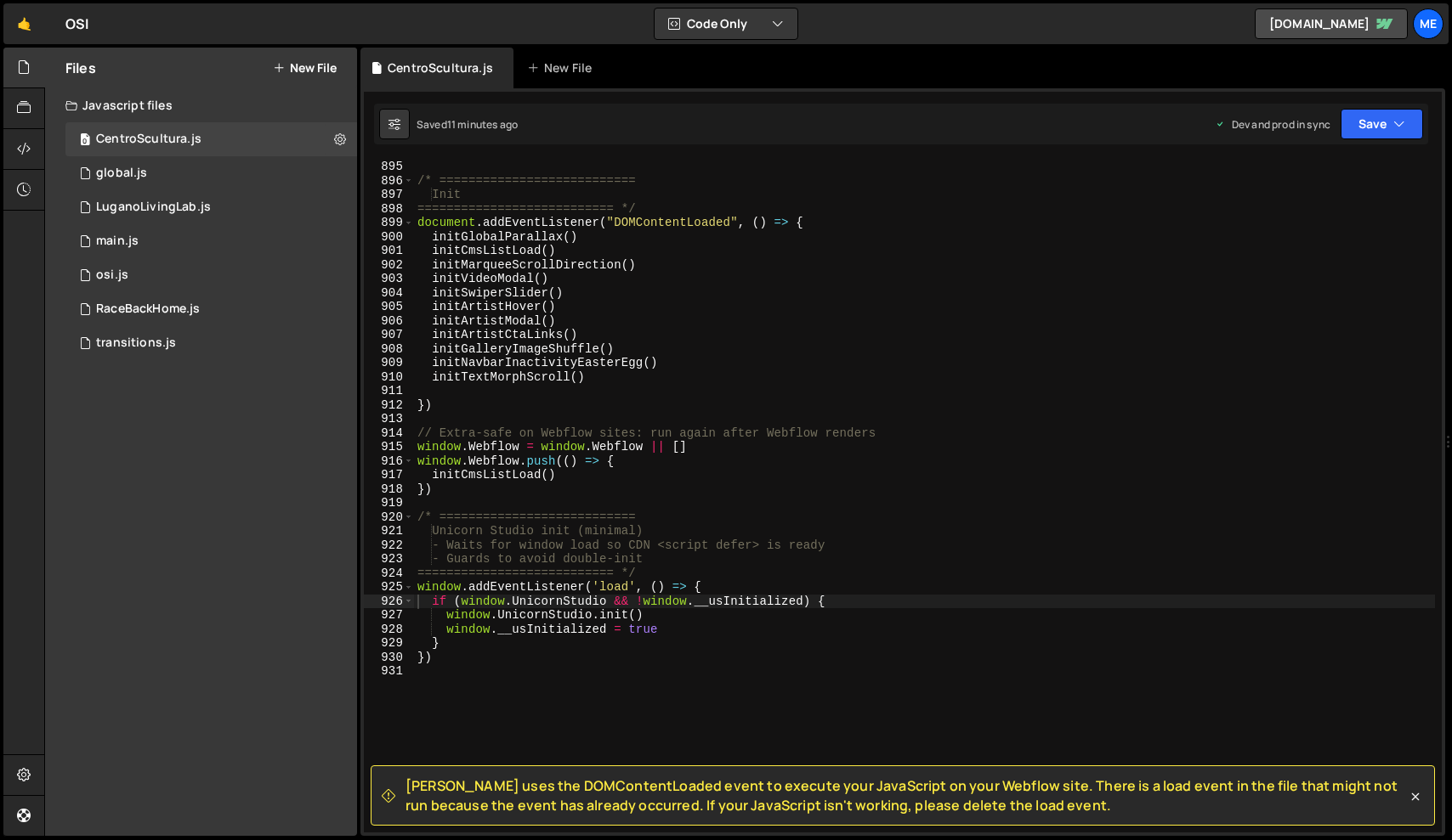
click at [738, 386] on div "/* =========================== Init =========================== */ document . a…" at bounding box center [925, 510] width 1021 height 701
type textarea "})"
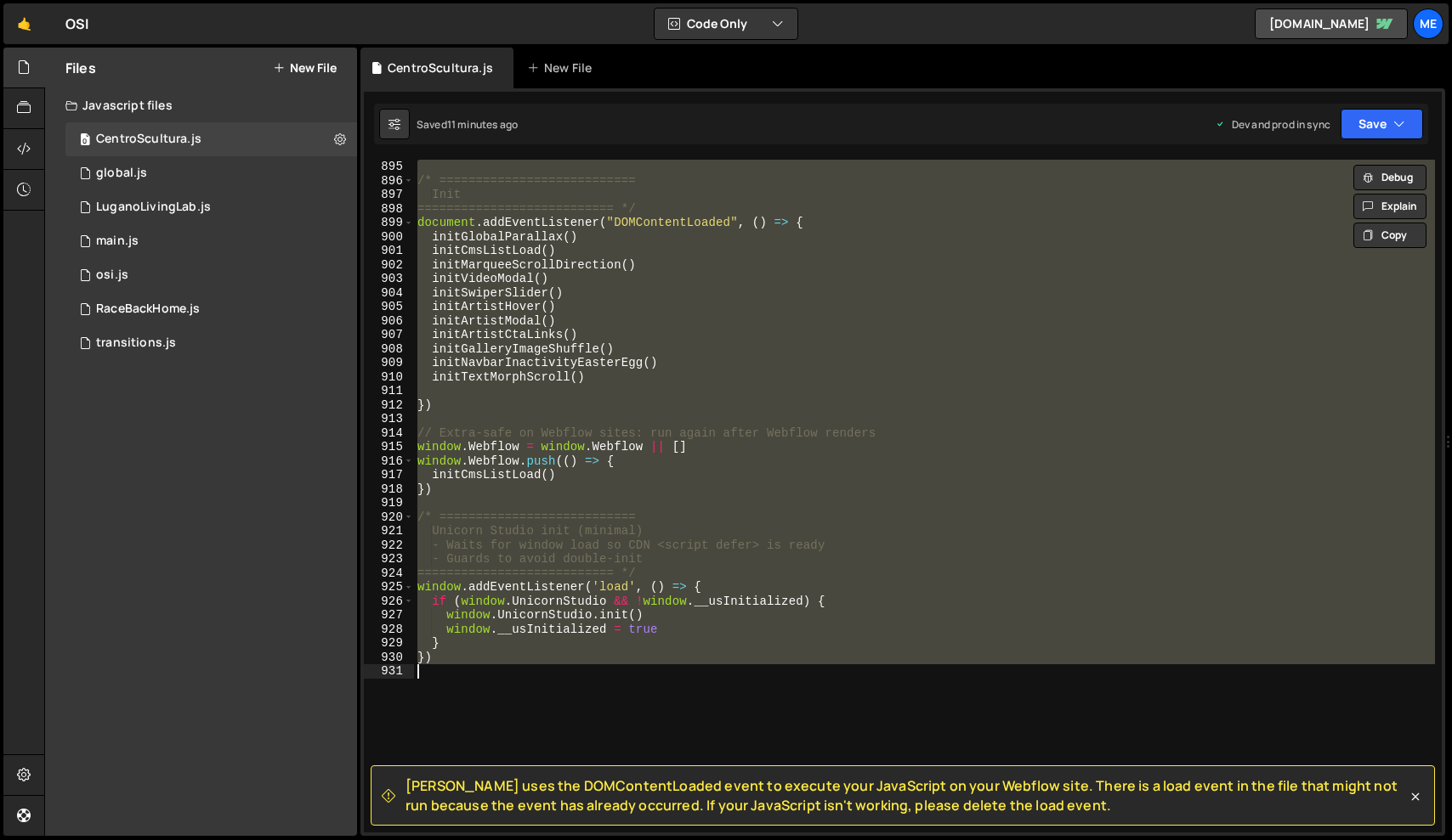
paste textarea
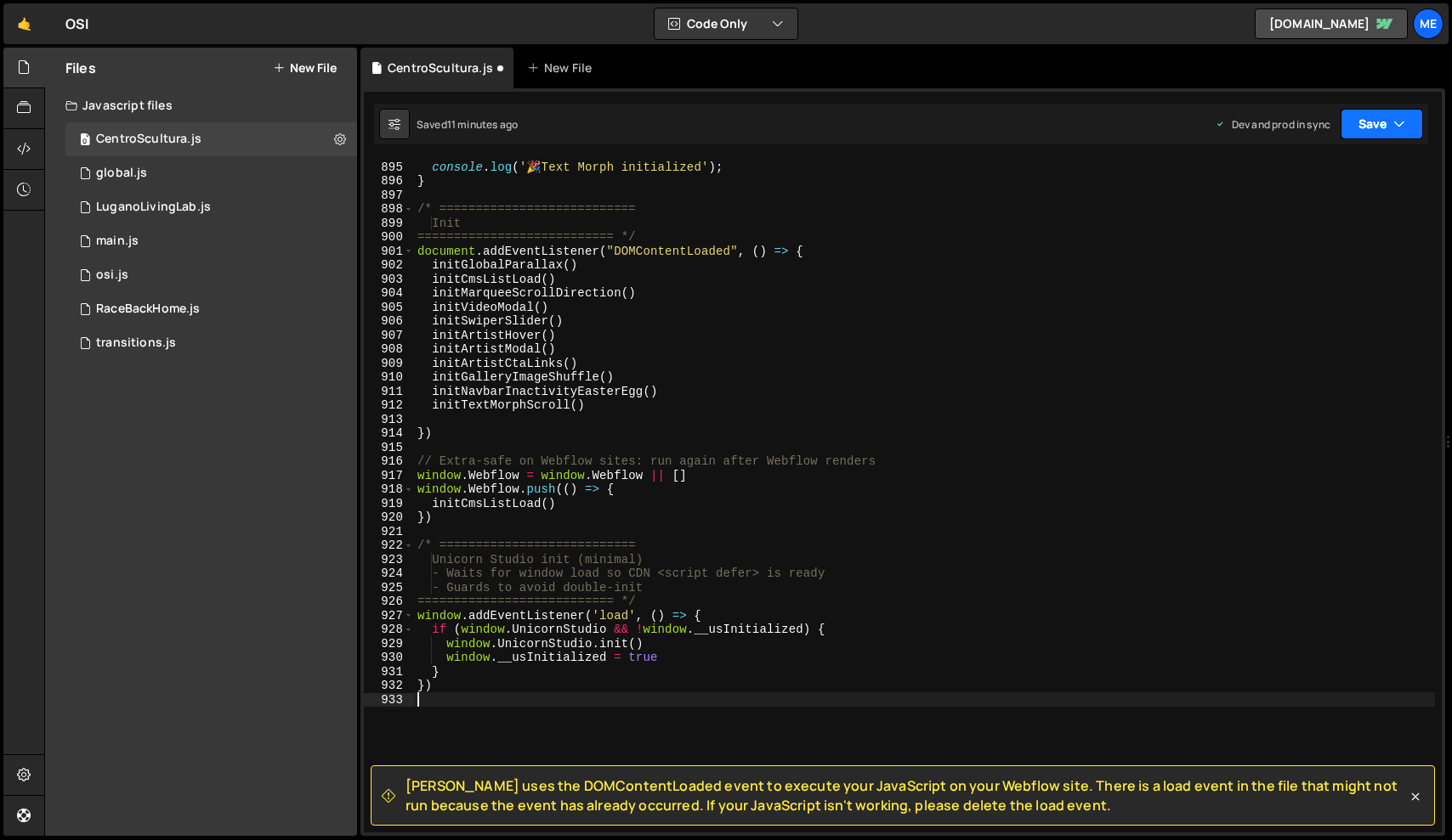
scroll to position [12545, 0]
click at [1384, 116] on button "Save" at bounding box center [1382, 124] width 82 height 31
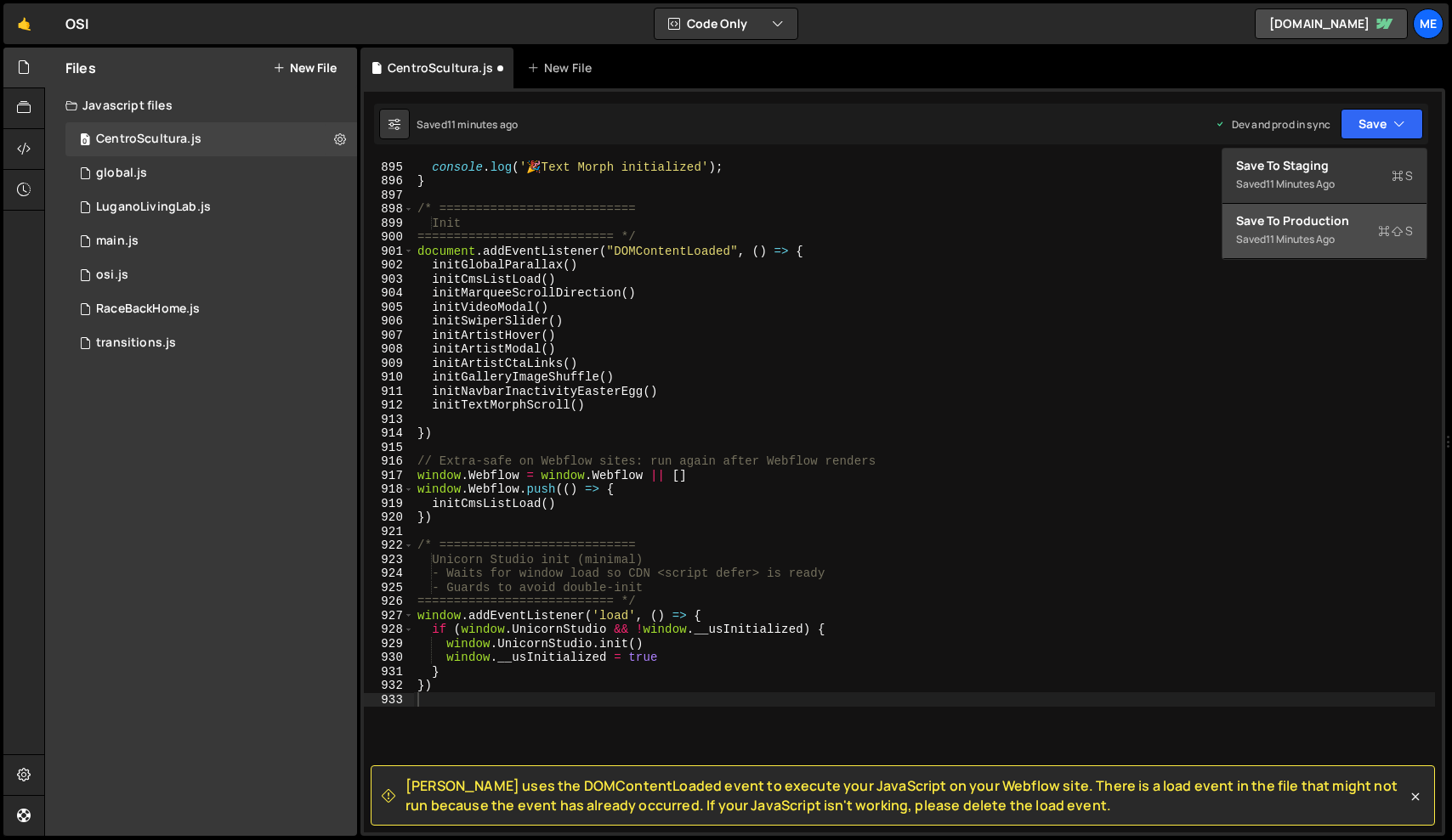
click at [1319, 228] on div "Save to Production S" at bounding box center [1324, 221] width 177 height 17
